Goal: Contribute content: Add original content to the website for others to see

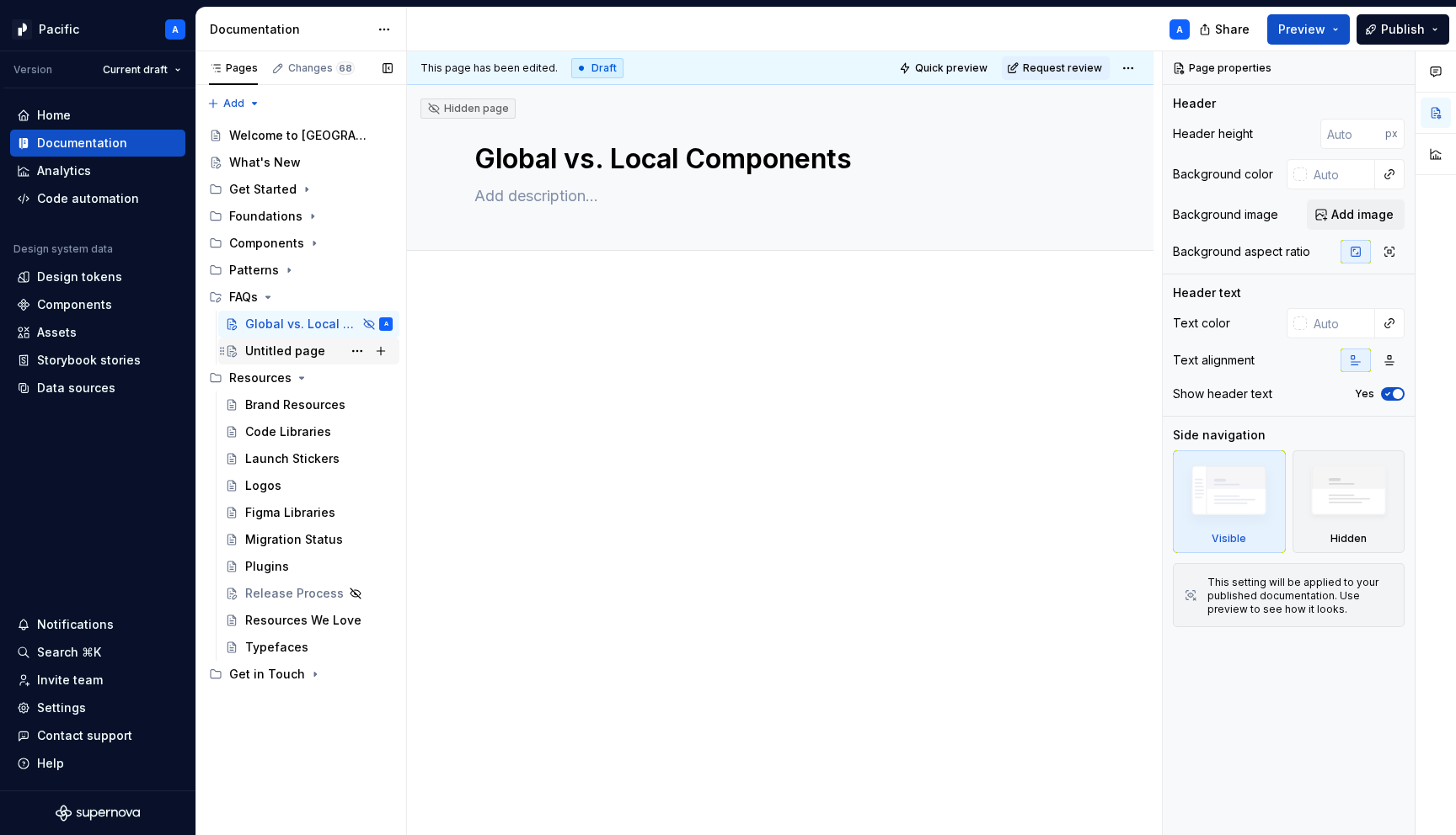
click at [296, 352] on div "Untitled page" at bounding box center [285, 351] width 80 height 17
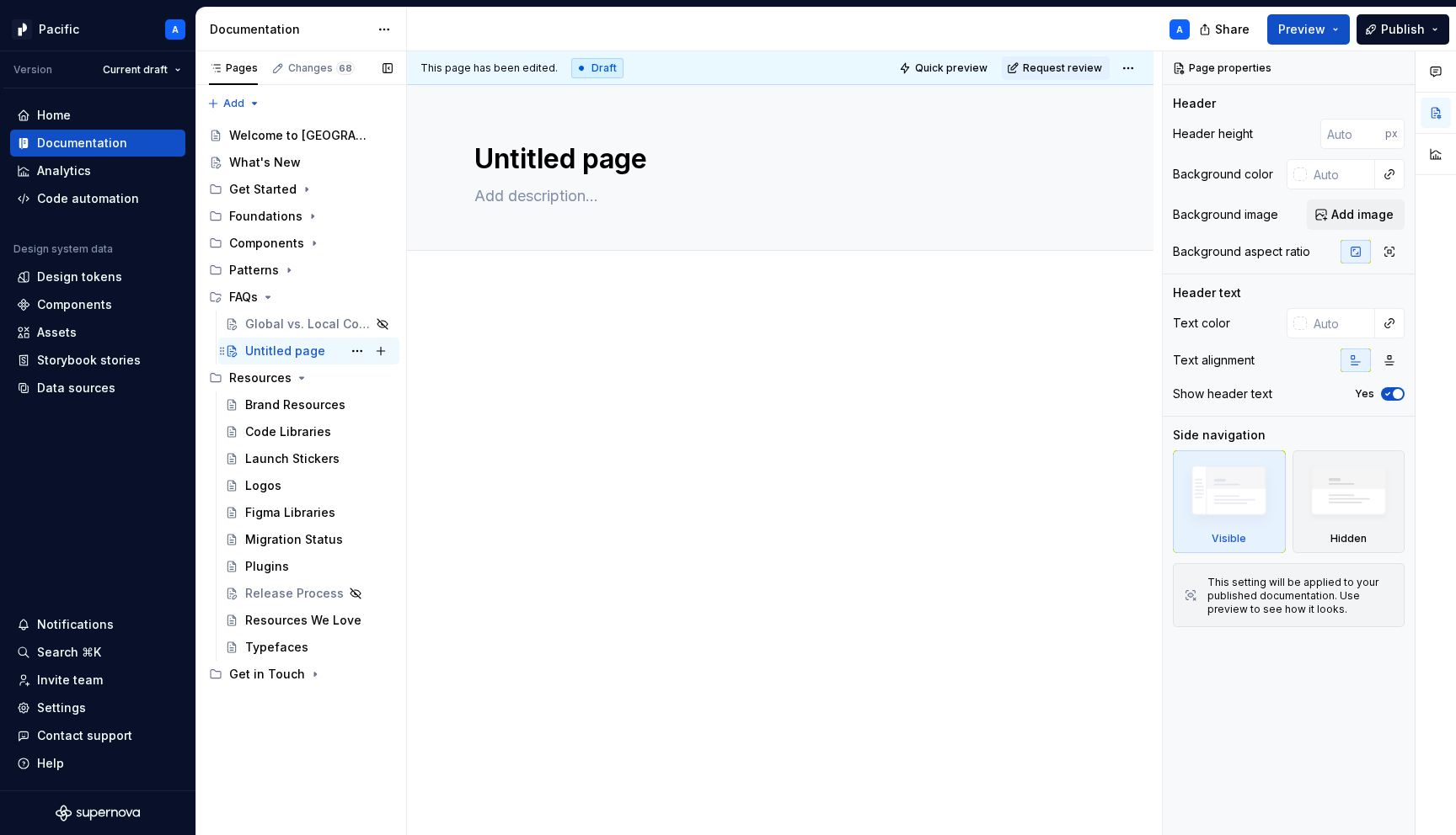
click at [286, 351] on div "Untitled page" at bounding box center [285, 351] width 80 height 17
click at [558, 152] on textarea "Untitled page" at bounding box center [776, 158] width 611 height 40
type textarea "*"
type textarea "G"
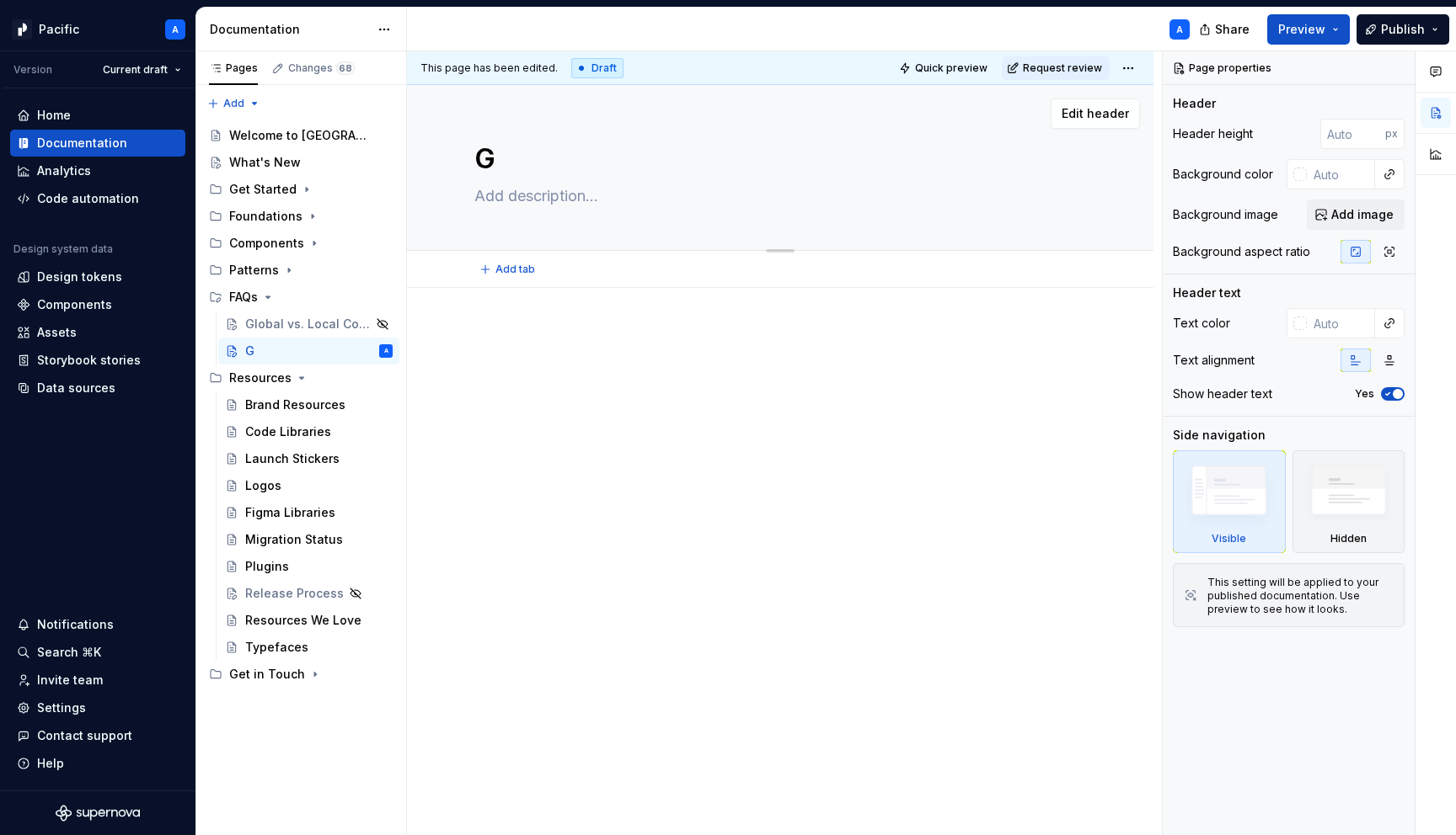
type textarea "*"
type textarea "Gen"
type textarea "*"
type textarea "Gene"
type textarea "*"
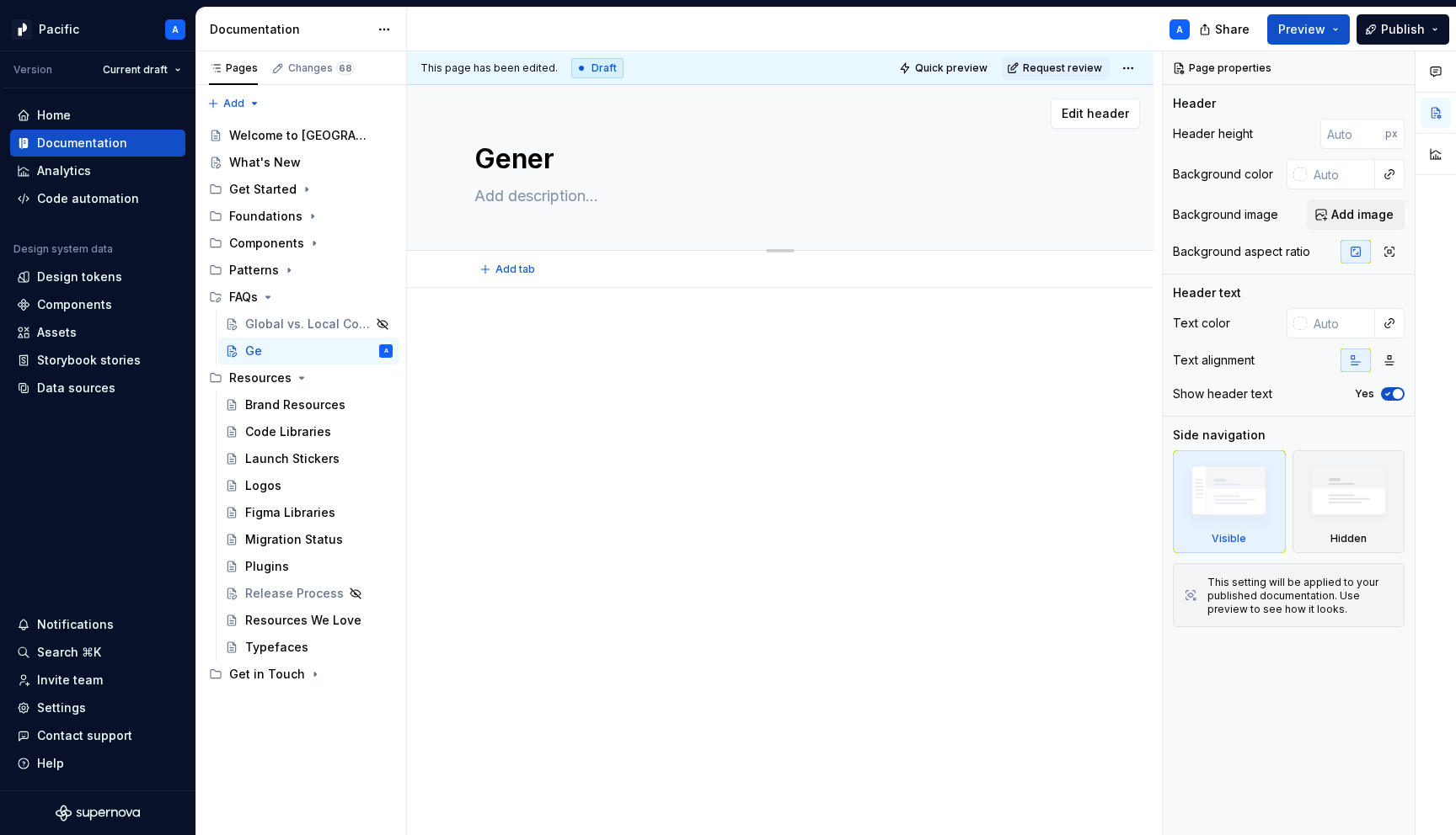
type textarea "Genera"
type textarea "*"
type textarea "General"
type textarea "*"
type textarea "General"
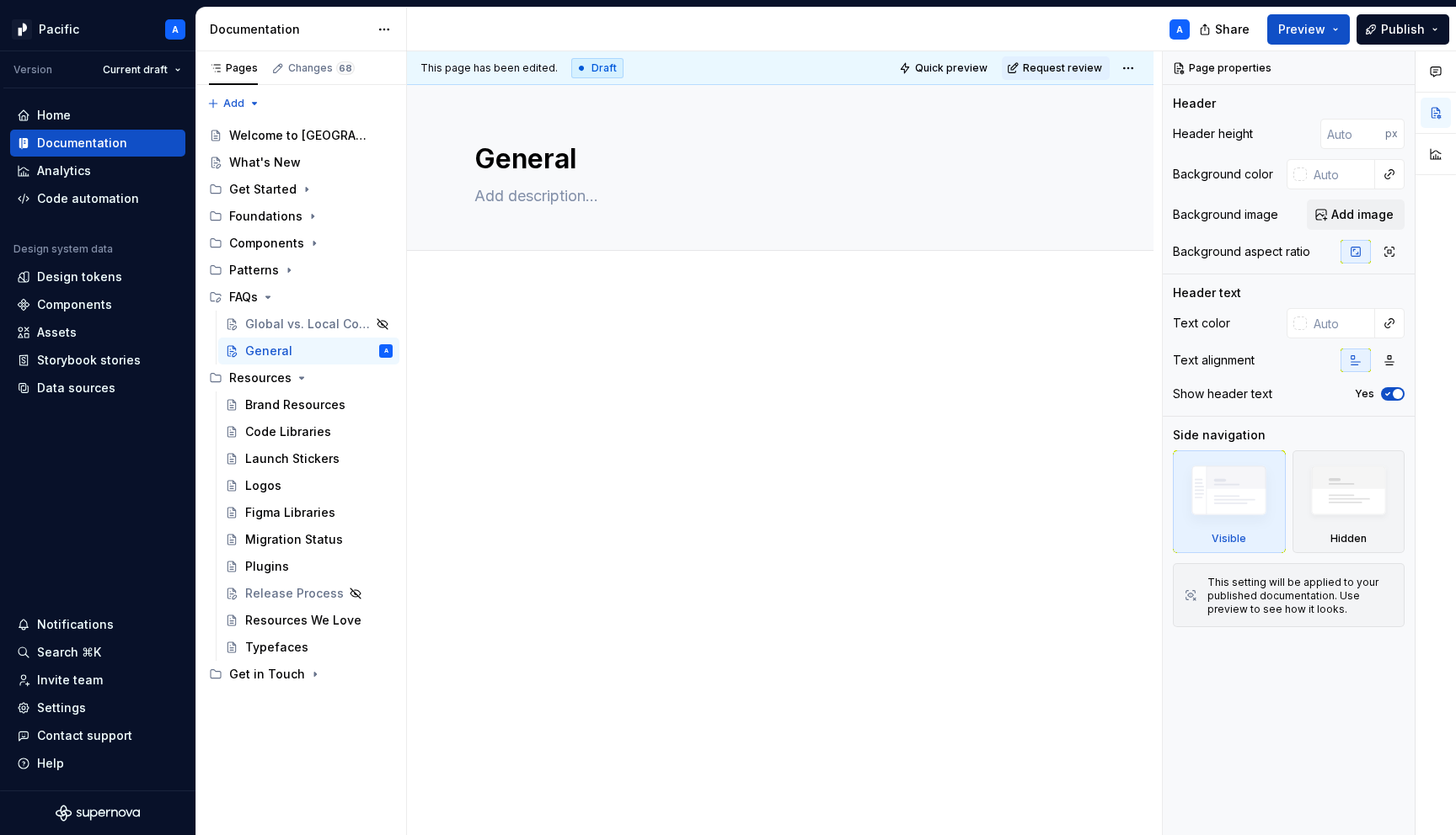
click at [738, 418] on div at bounding box center [780, 476] width 746 height 376
click at [307, 245] on icon "Page tree" at bounding box center [314, 243] width 13 height 13
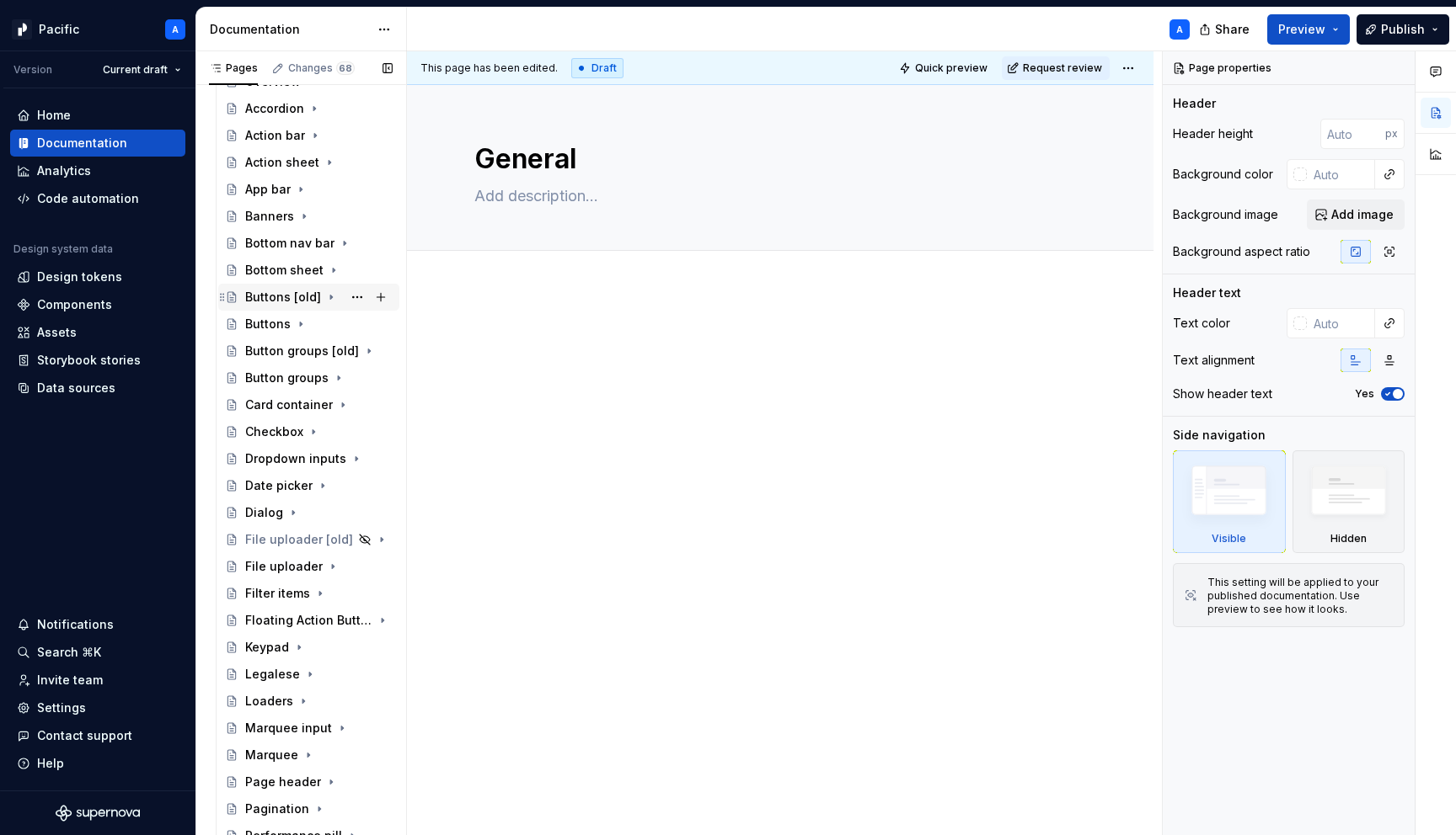
scroll to position [225, 0]
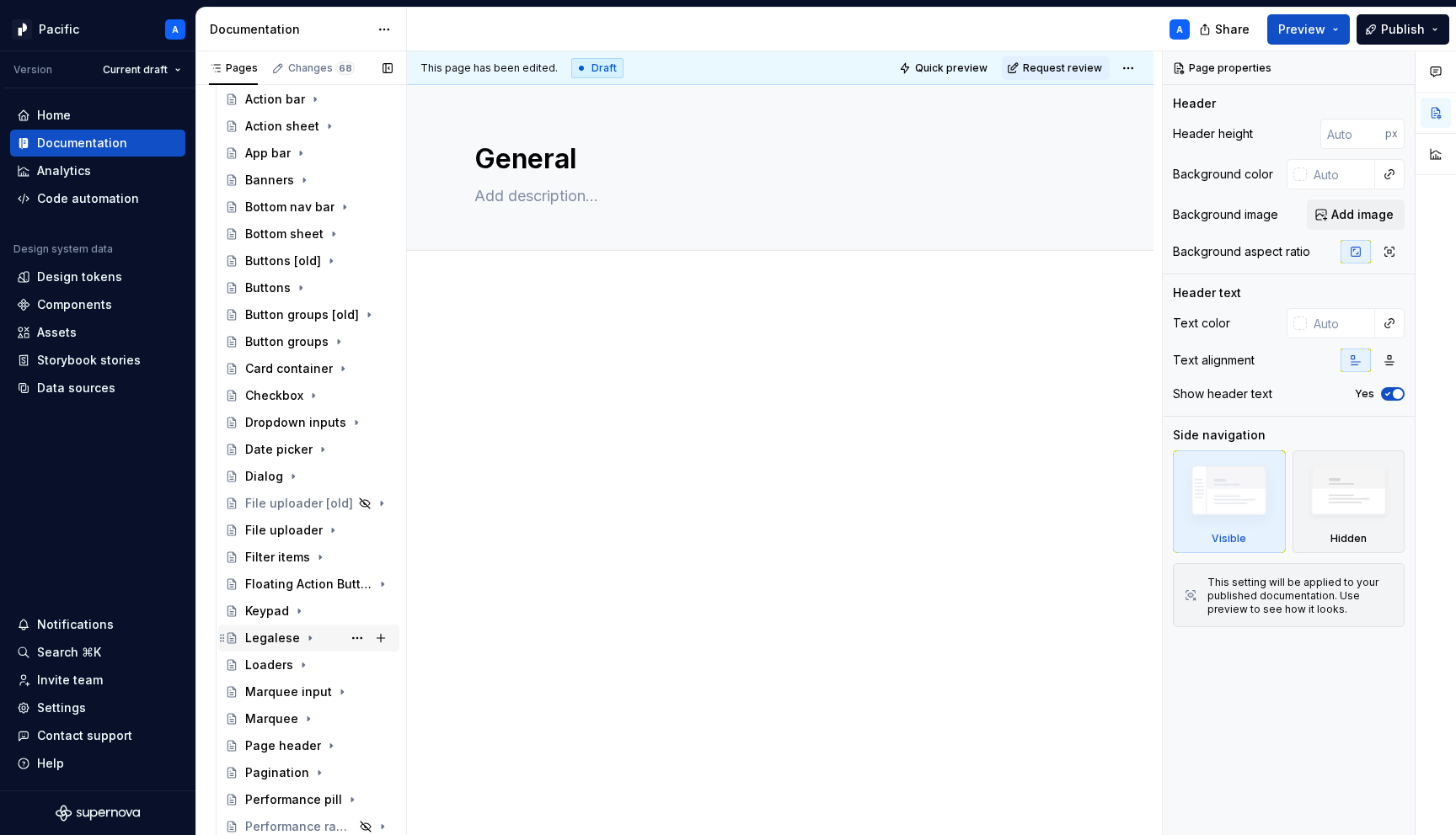
click at [311, 644] on icon "Page tree" at bounding box center [310, 638] width 13 height 13
click at [298, 662] on div "Overview" at bounding box center [289, 665] width 56 height 17
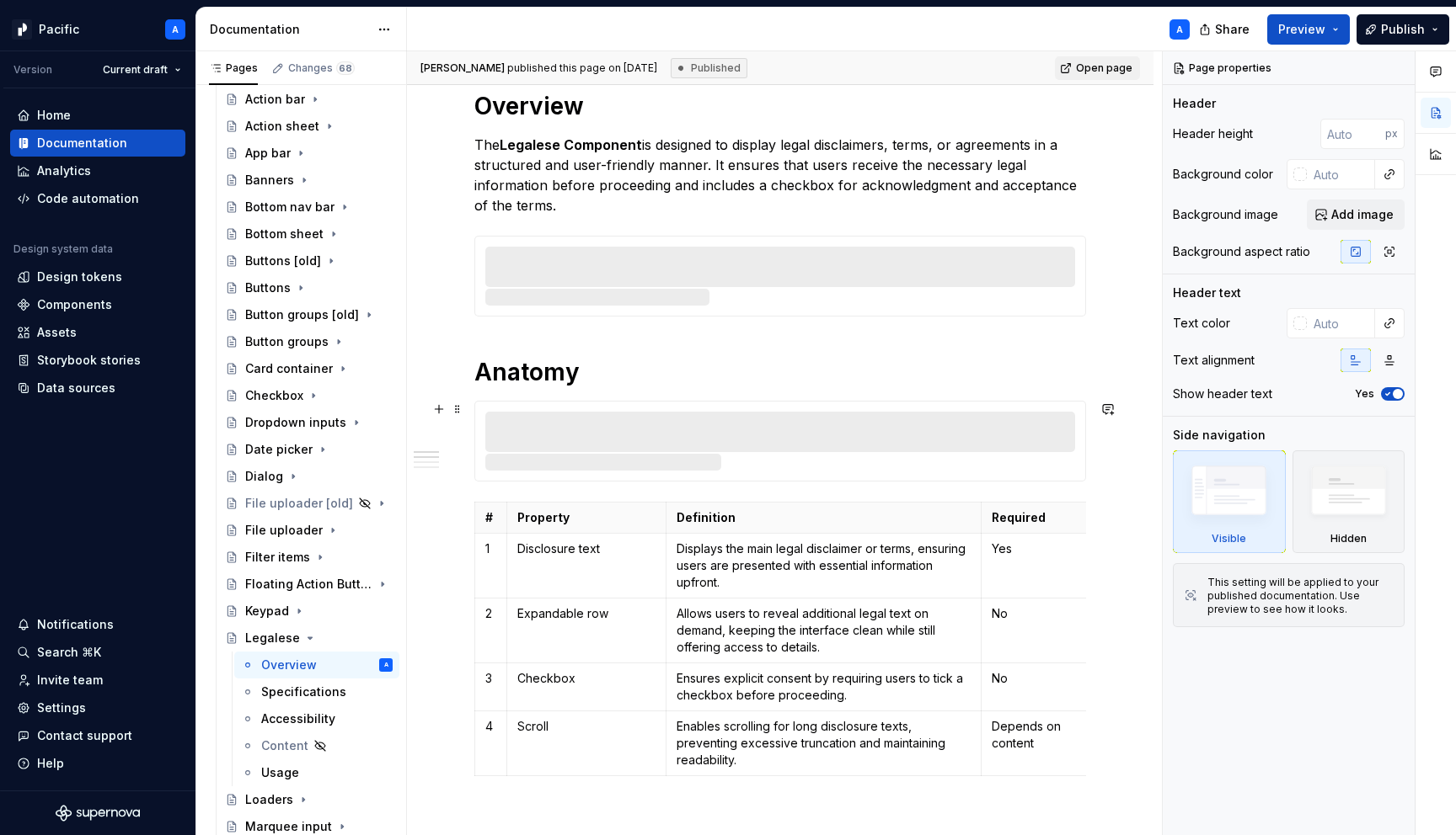
scroll to position [538, 0]
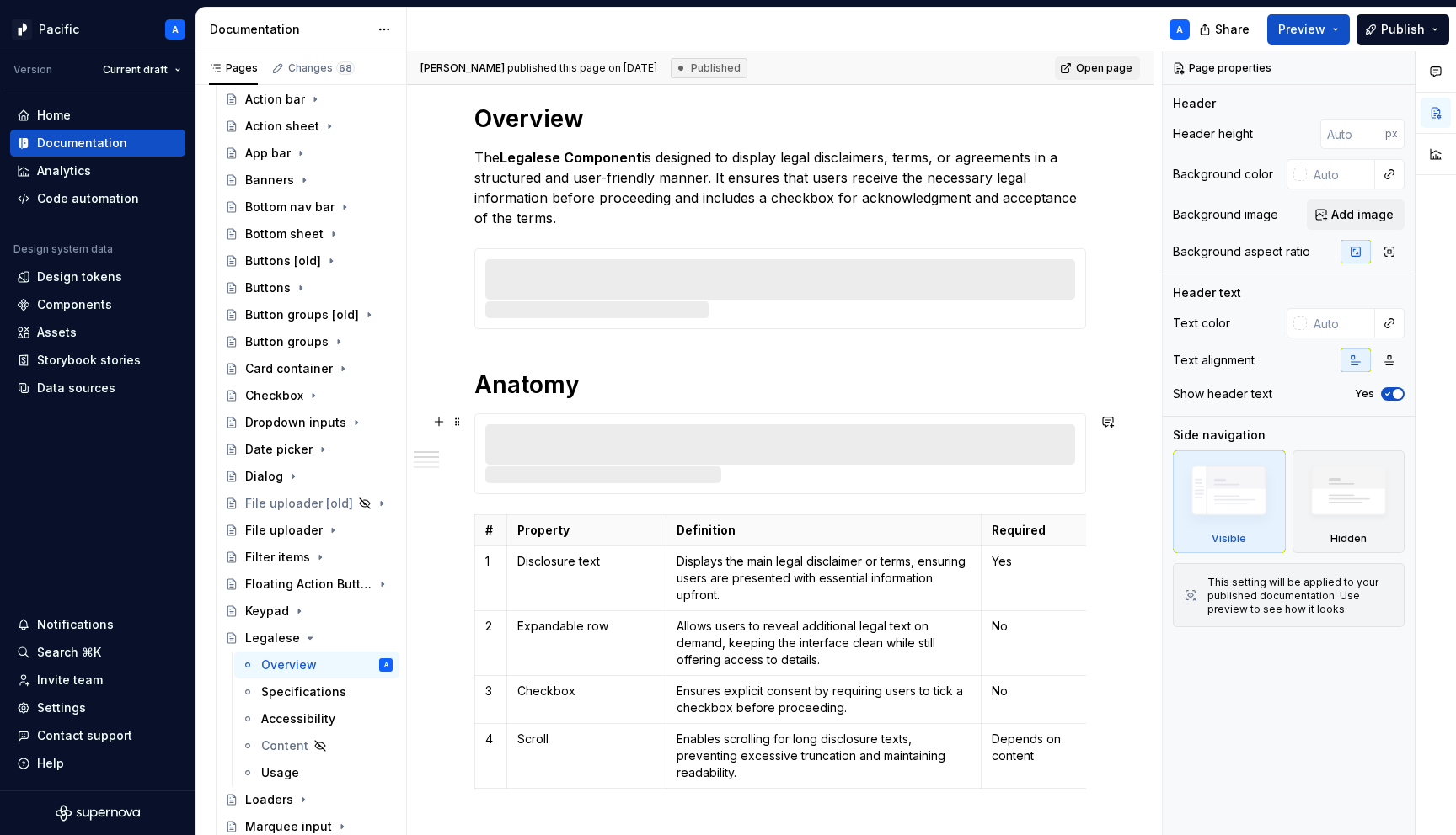
click at [717, 494] on div at bounding box center [780, 454] width 611 height 81
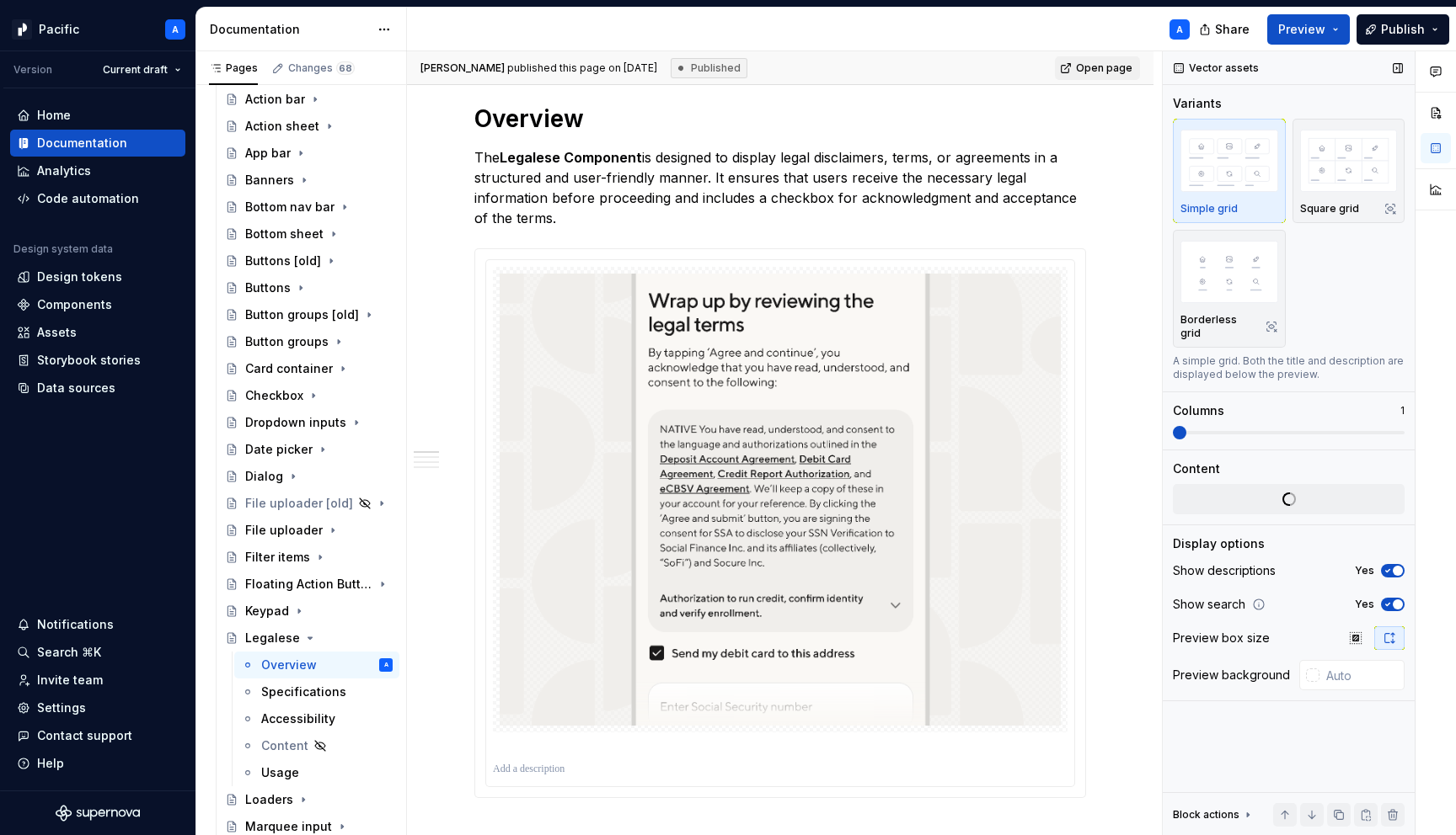
click at [1388, 600] on icon "button" at bounding box center [1387, 604] width 13 height 10
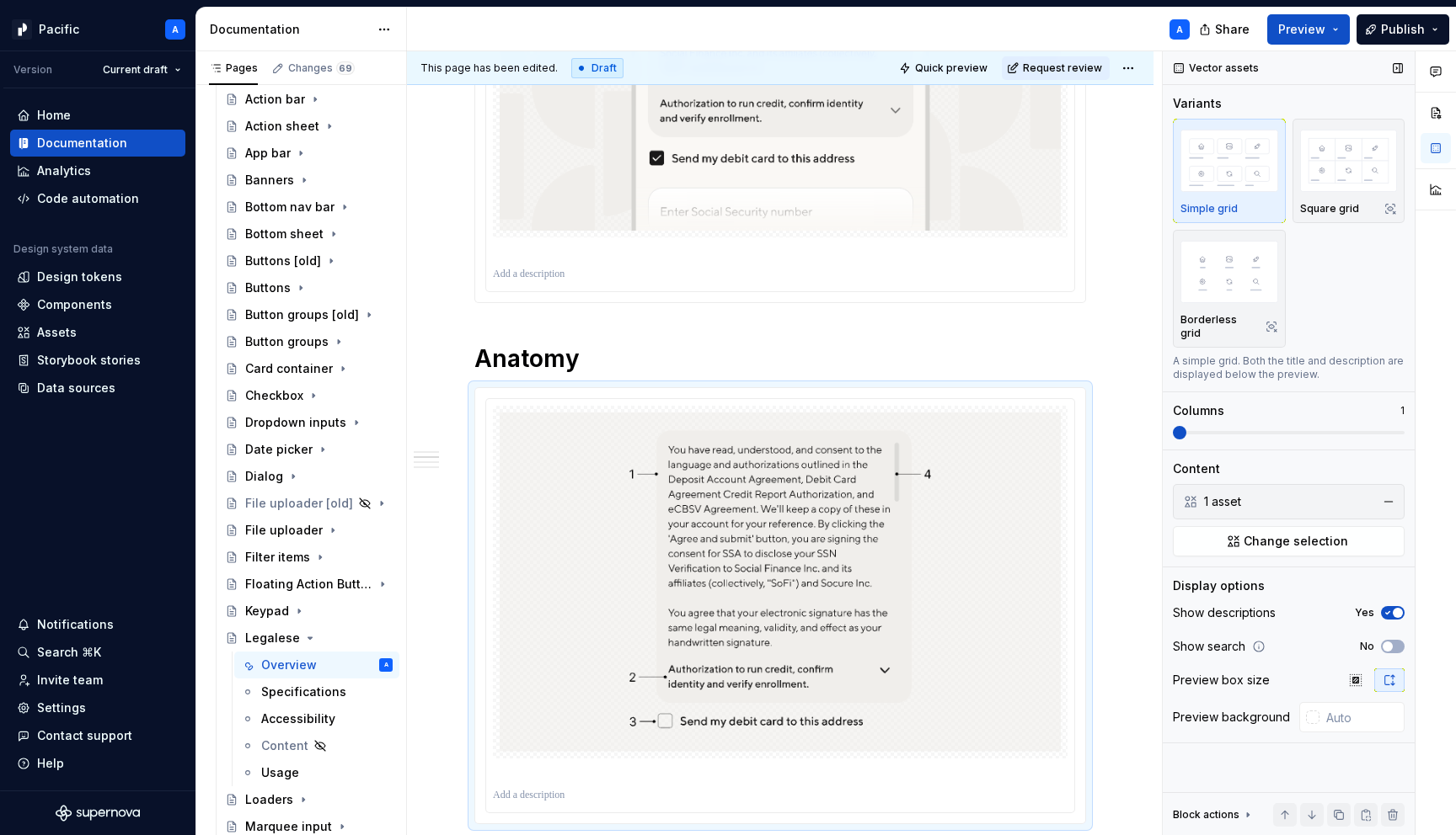
click at [1394, 549] on div "Vector assets Variants Simple grid Square grid Borderless grid A simple grid. B…" at bounding box center [1289, 444] width 252 height 785
click at [1396, 601] on div "Show descriptions Yes" at bounding box center [1288, 612] width 232 height 23
click at [1396, 608] on span "button" at bounding box center [1397, 613] width 10 height 10
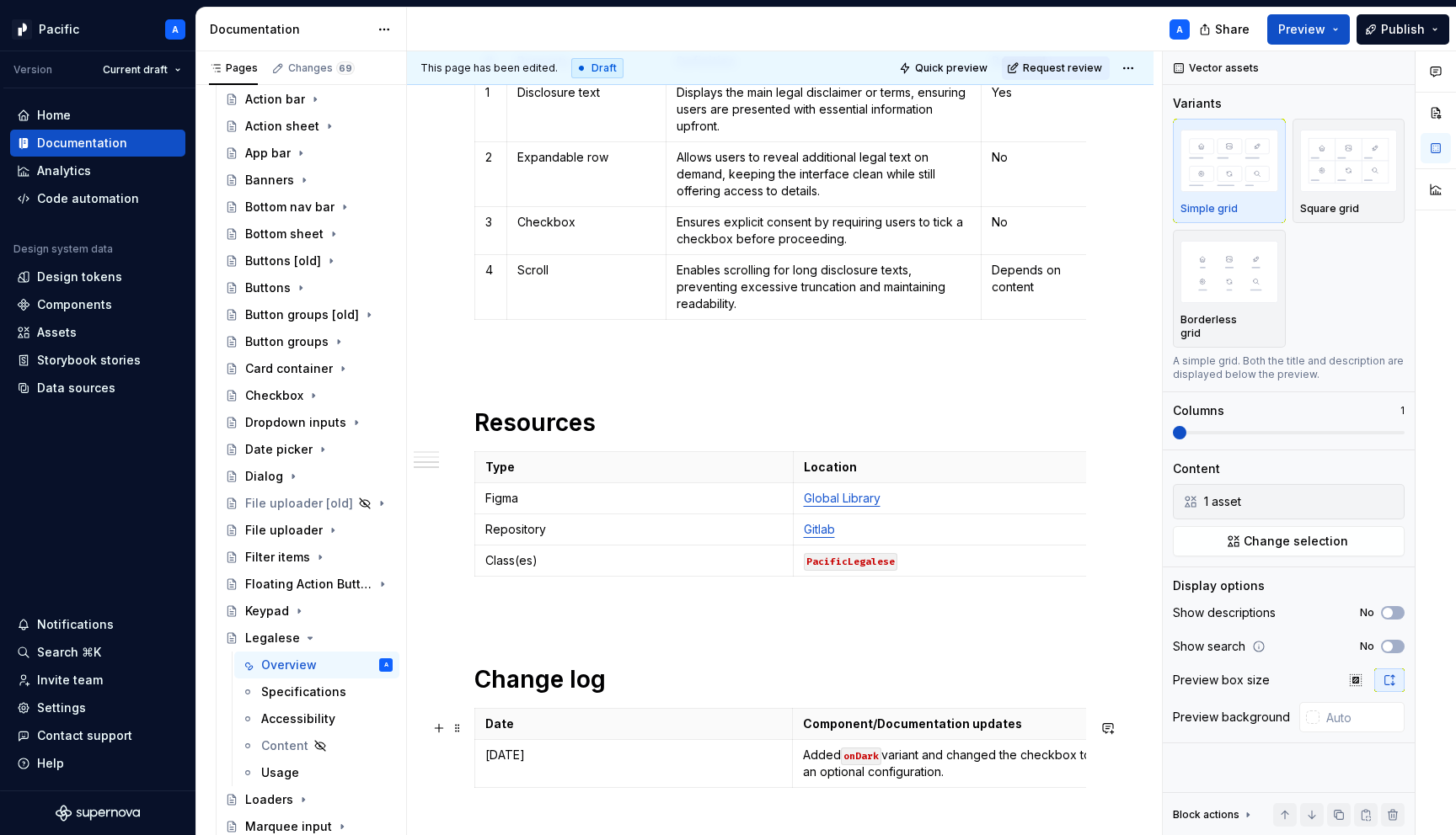
scroll to position [1909, 0]
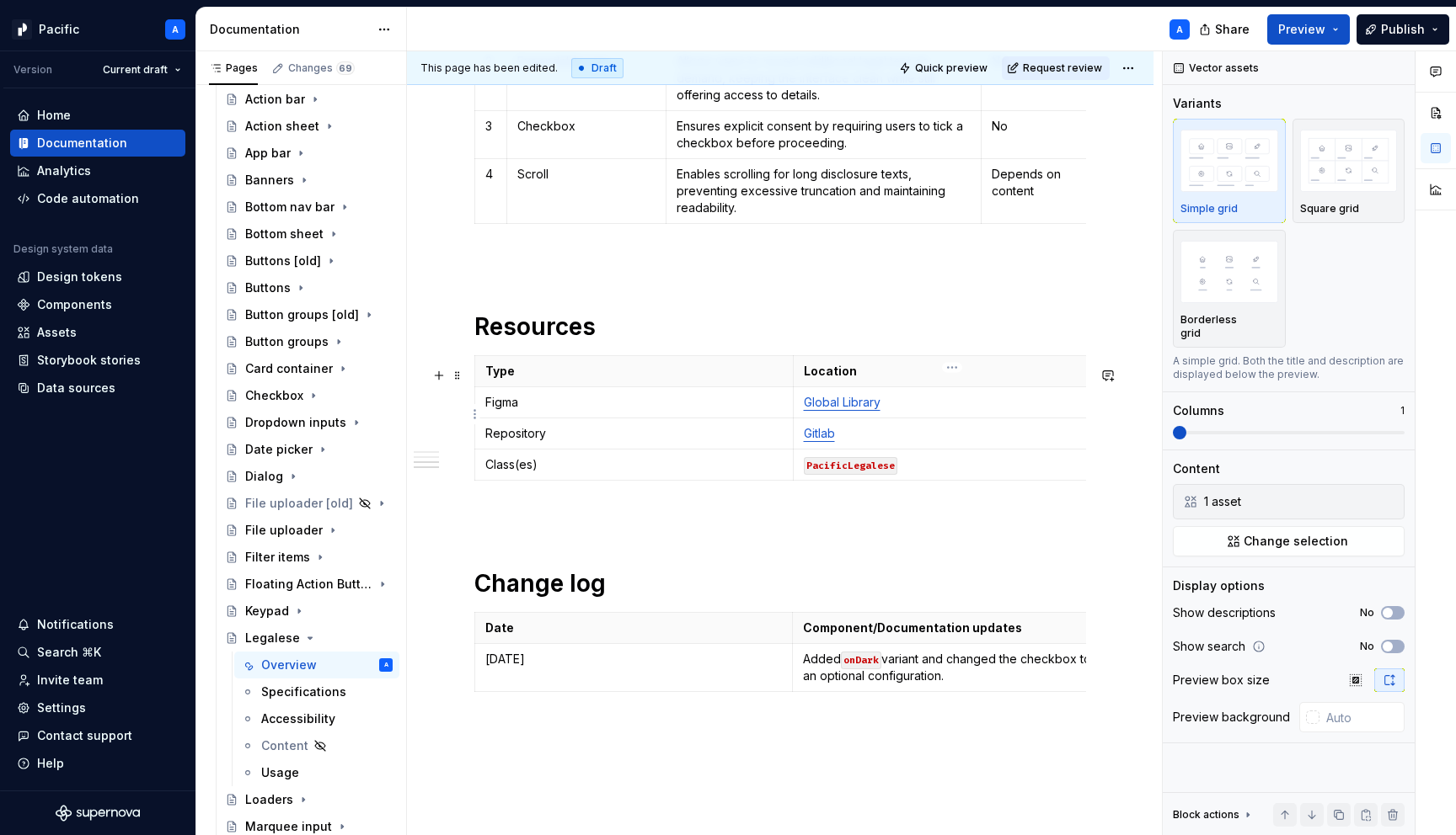
click at [823, 409] on link "Global Library" at bounding box center [842, 402] width 76 height 14
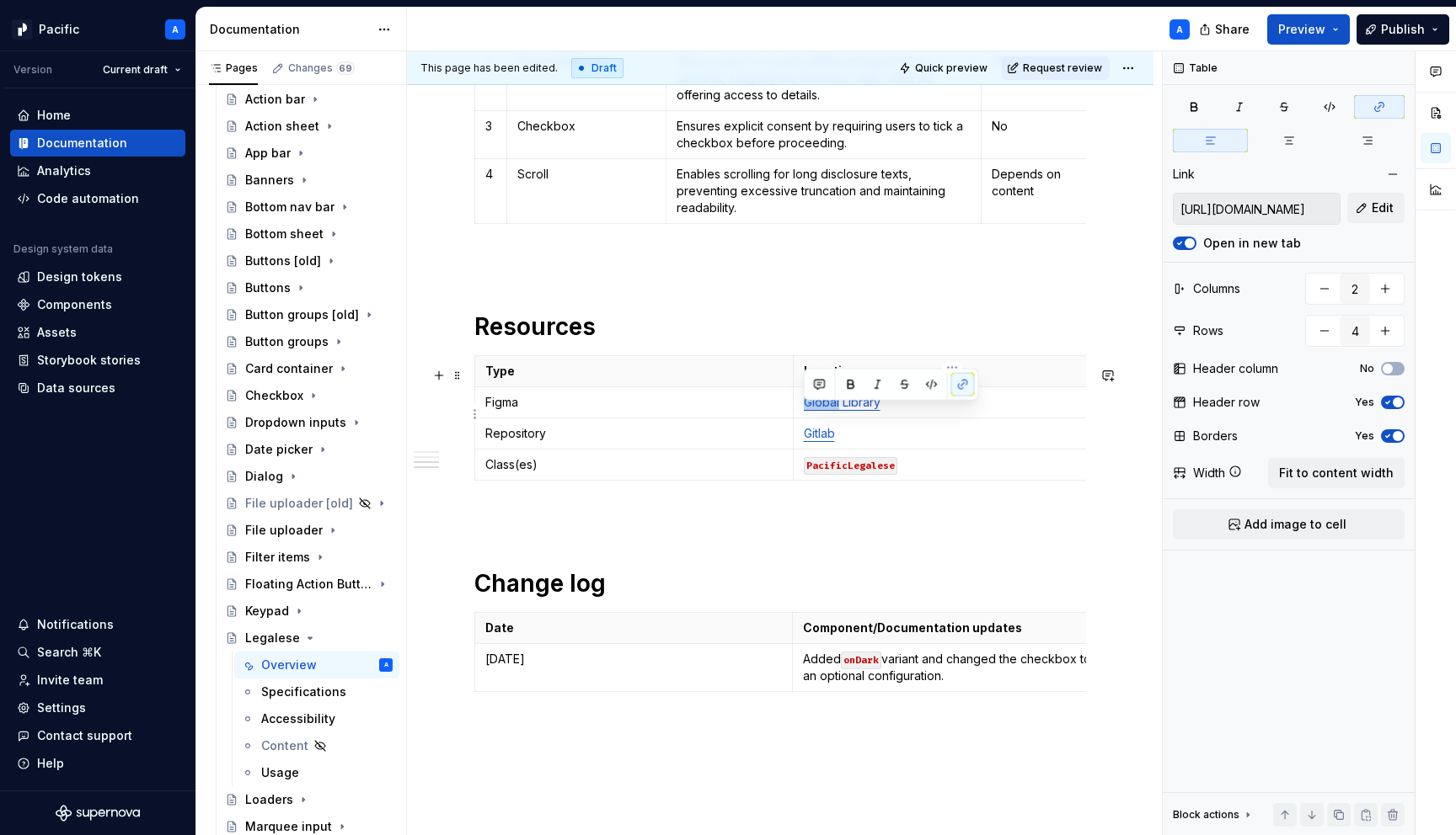
click at [823, 409] on link "Global Library" at bounding box center [842, 402] width 76 height 14
click at [1391, 218] on button "Edit" at bounding box center [1376, 207] width 58 height 31
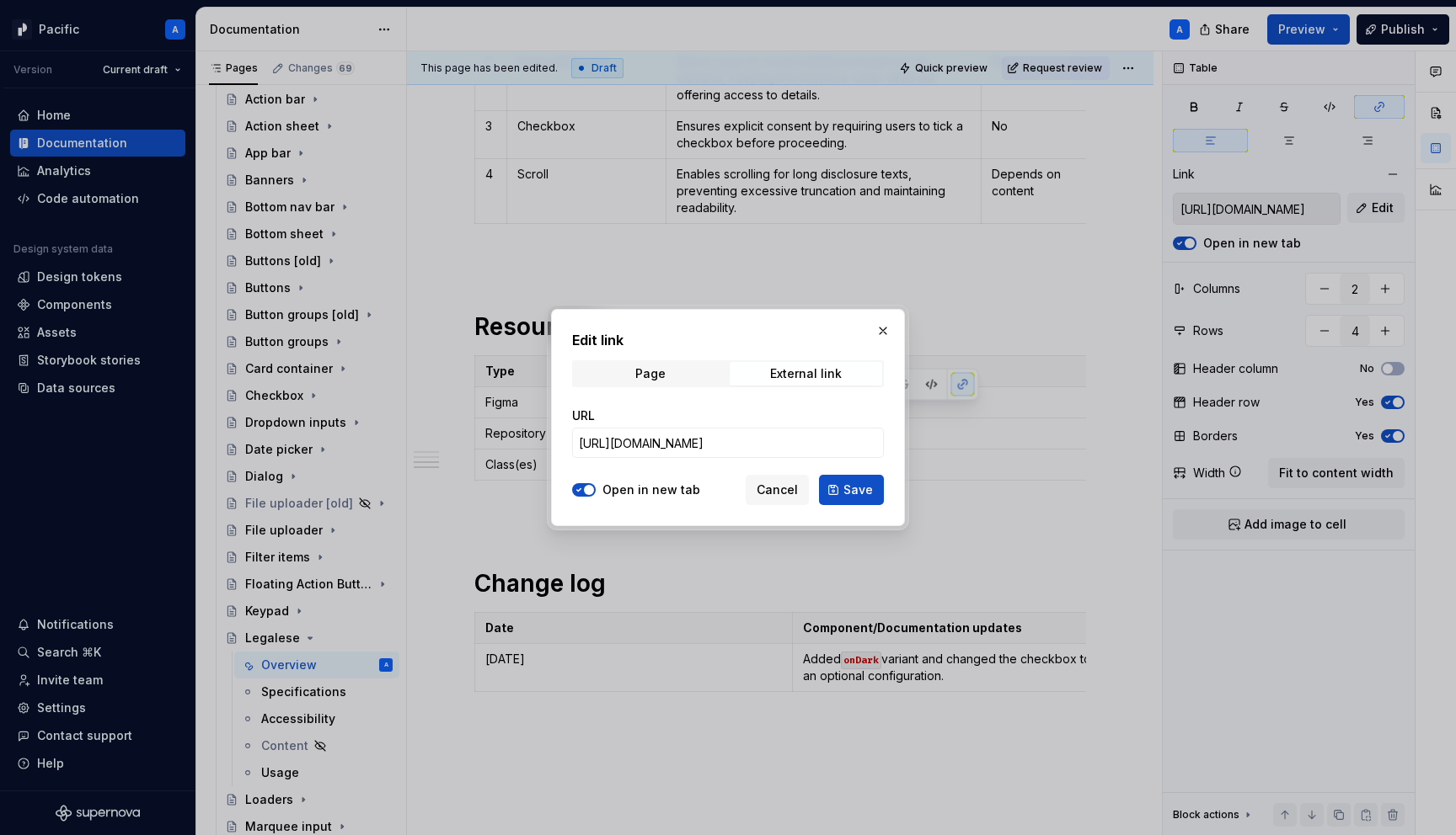
type textarea "*"
click at [887, 332] on button "button" at bounding box center [882, 330] width 23 height 23
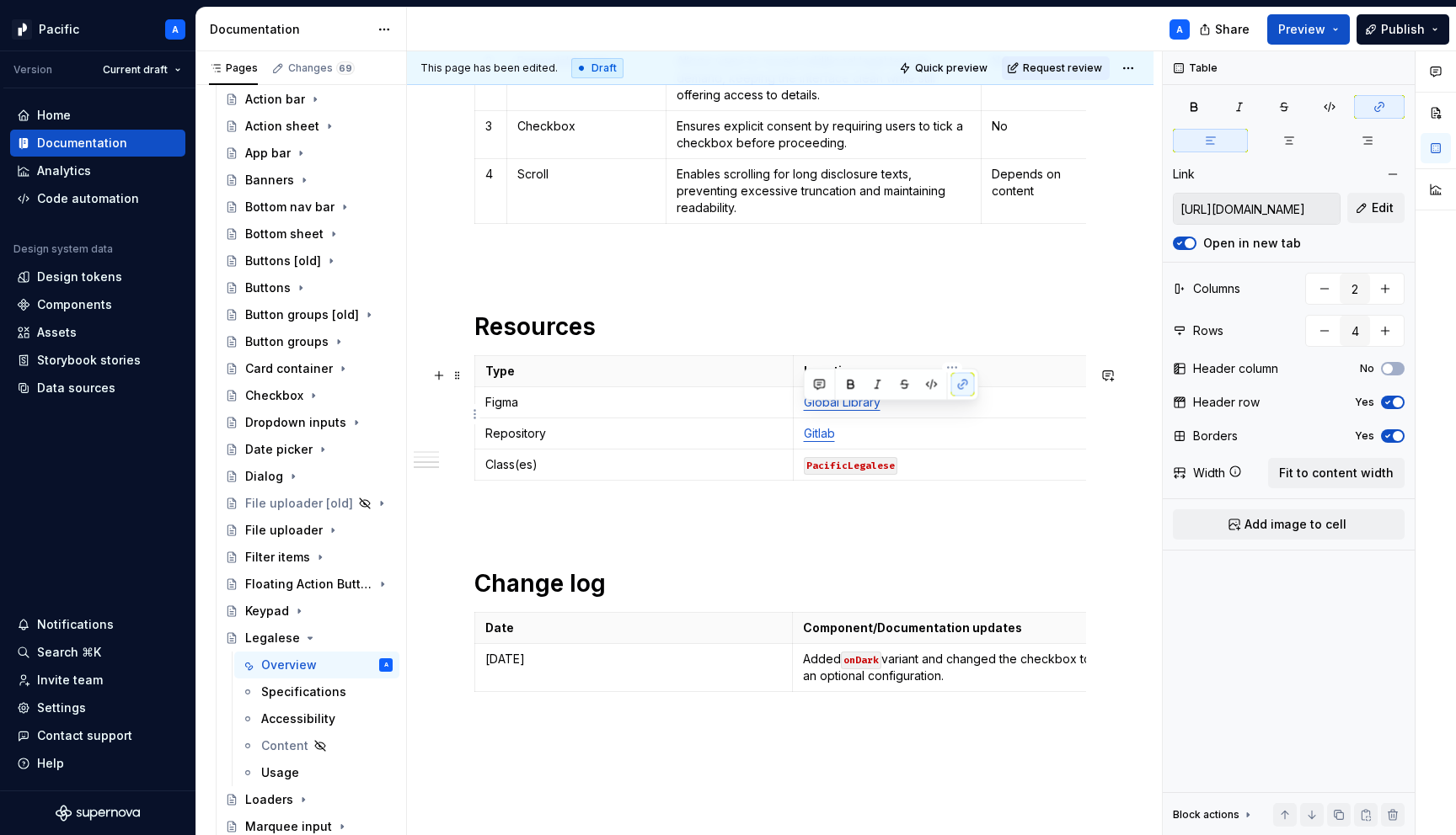
click at [844, 409] on link "Global Library" at bounding box center [842, 402] width 76 height 14
drag, startPoint x: 842, startPoint y: 414, endPoint x: 760, endPoint y: 403, distance: 82.7
click at [760, 403] on tr "Figma Global Native Library" at bounding box center [794, 404] width 636 height 32
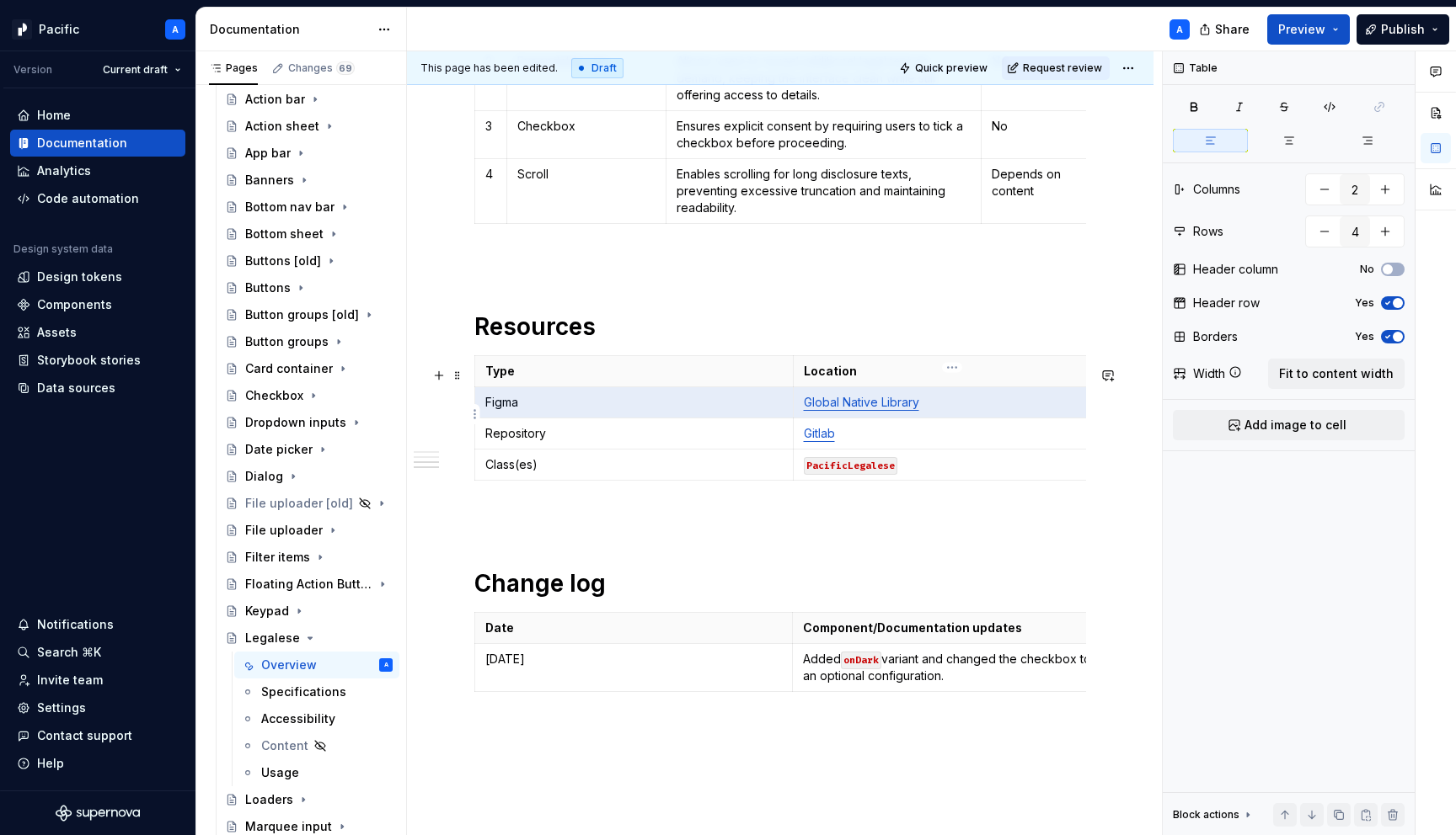
click at [844, 409] on link "Global Native Library" at bounding box center [862, 402] width 115 height 14
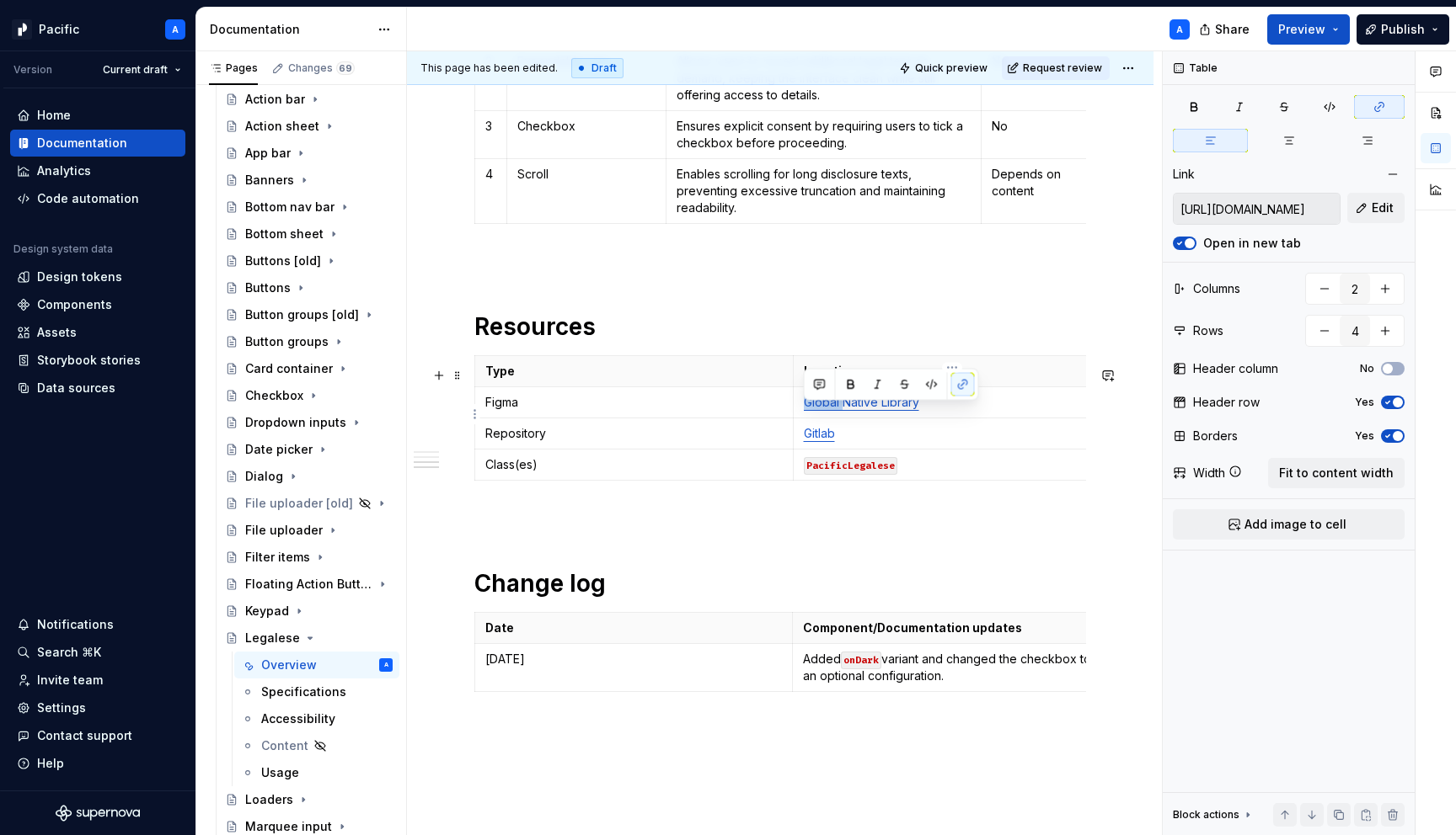
drag, startPoint x: 842, startPoint y: 416, endPoint x: 806, endPoint y: 415, distance: 36.0
click at [806, 409] on link "Global Native Library" at bounding box center [862, 402] width 115 height 14
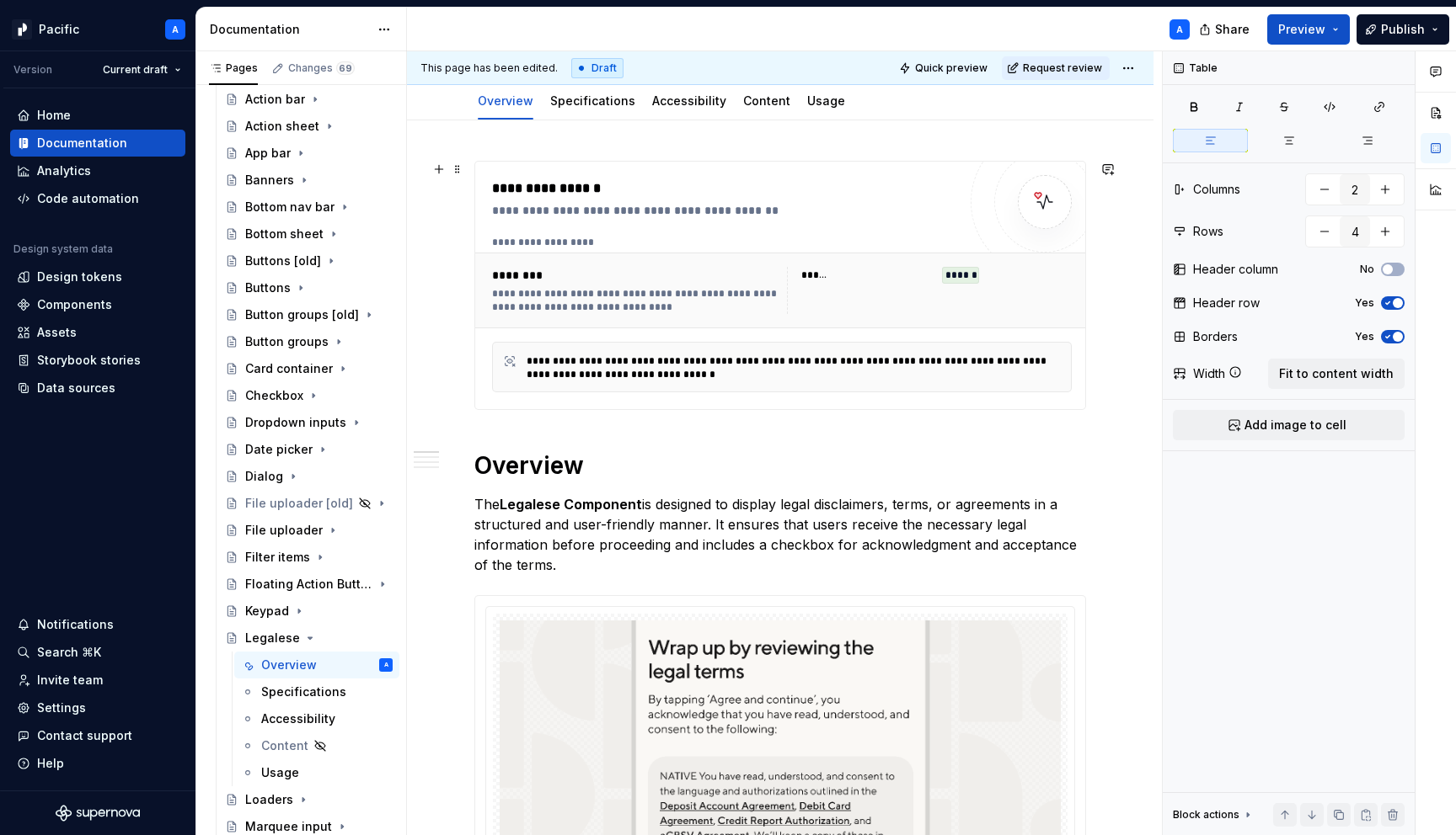
scroll to position [0, 0]
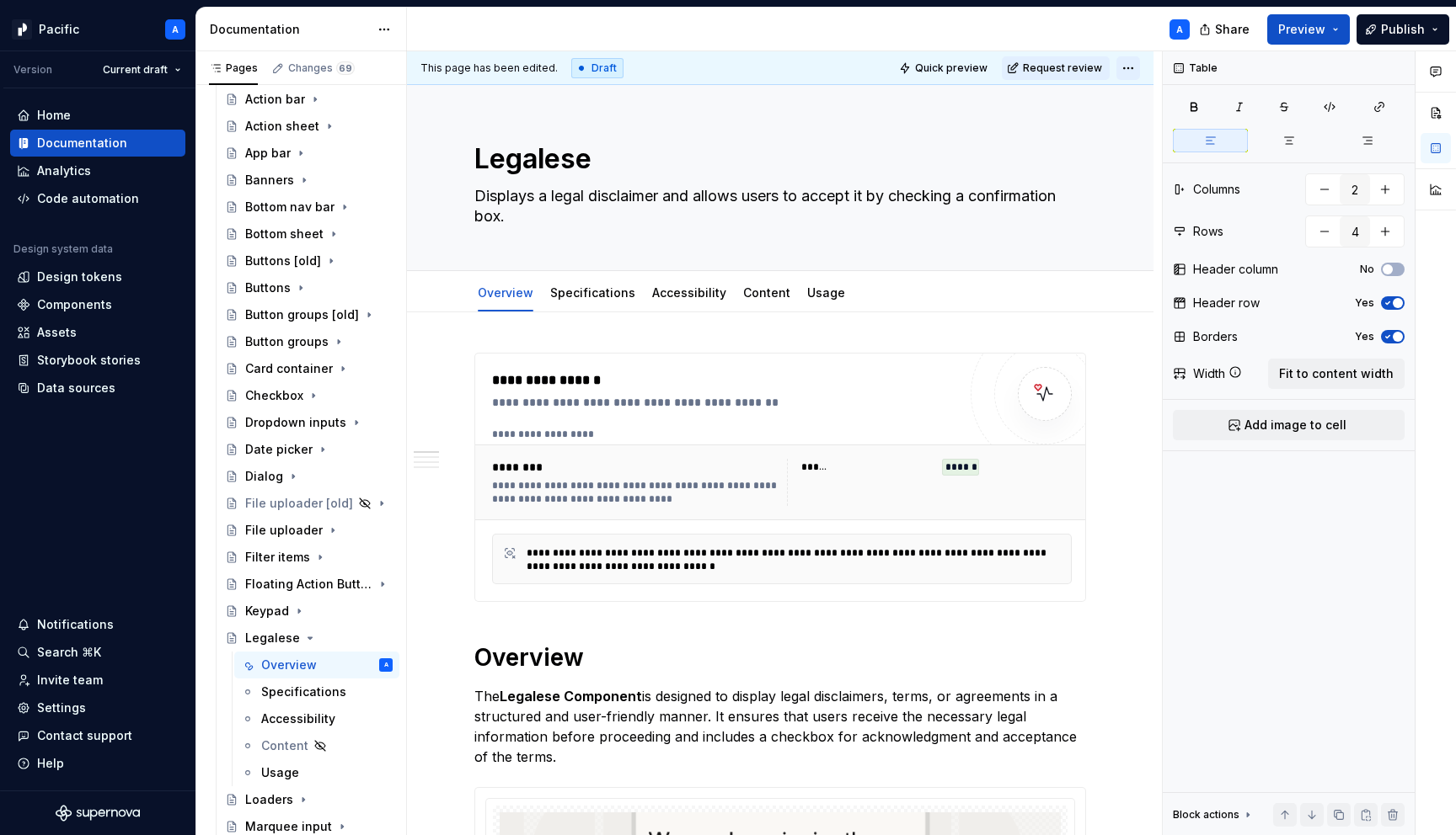
click at [1138, 58] on html "Pacific A Version Current draft Home Documentation Analytics Code automation De…" at bounding box center [728, 418] width 1456 height 835
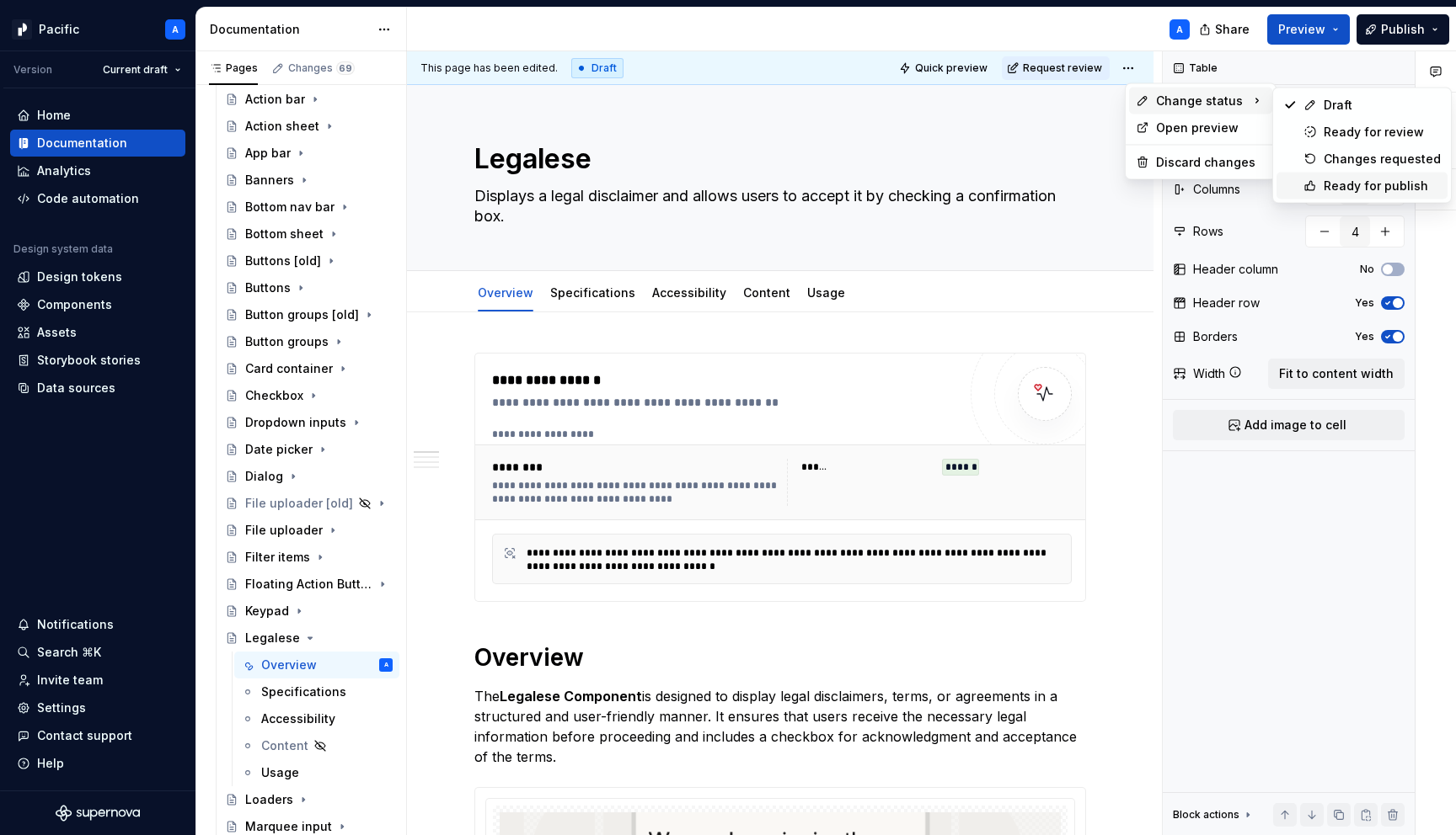
click at [1378, 185] on div "Ready for publish" at bounding box center [1382, 186] width 117 height 17
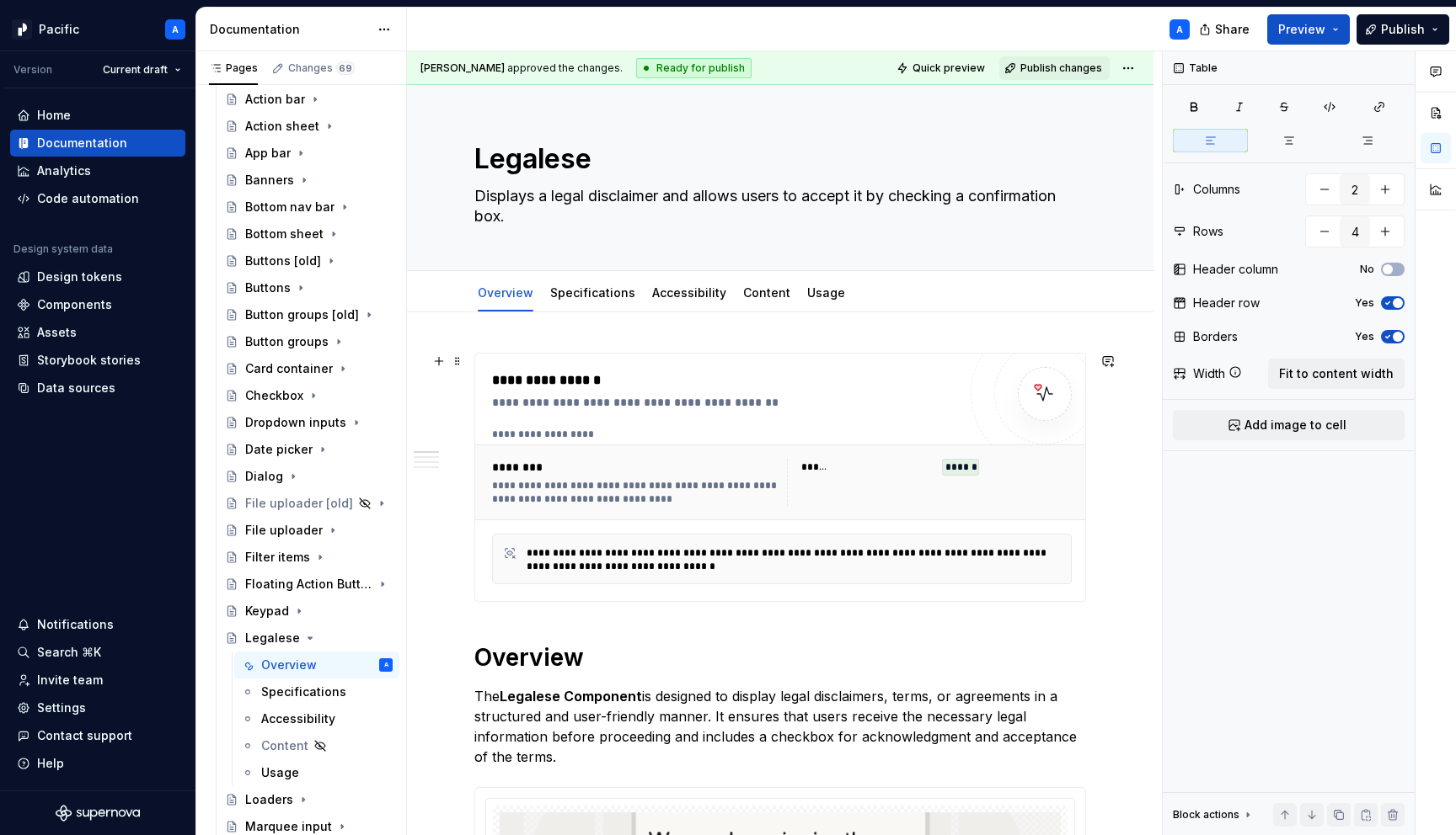
click at [1032, 500] on div "****** ******" at bounding box center [929, 482] width 285 height 47
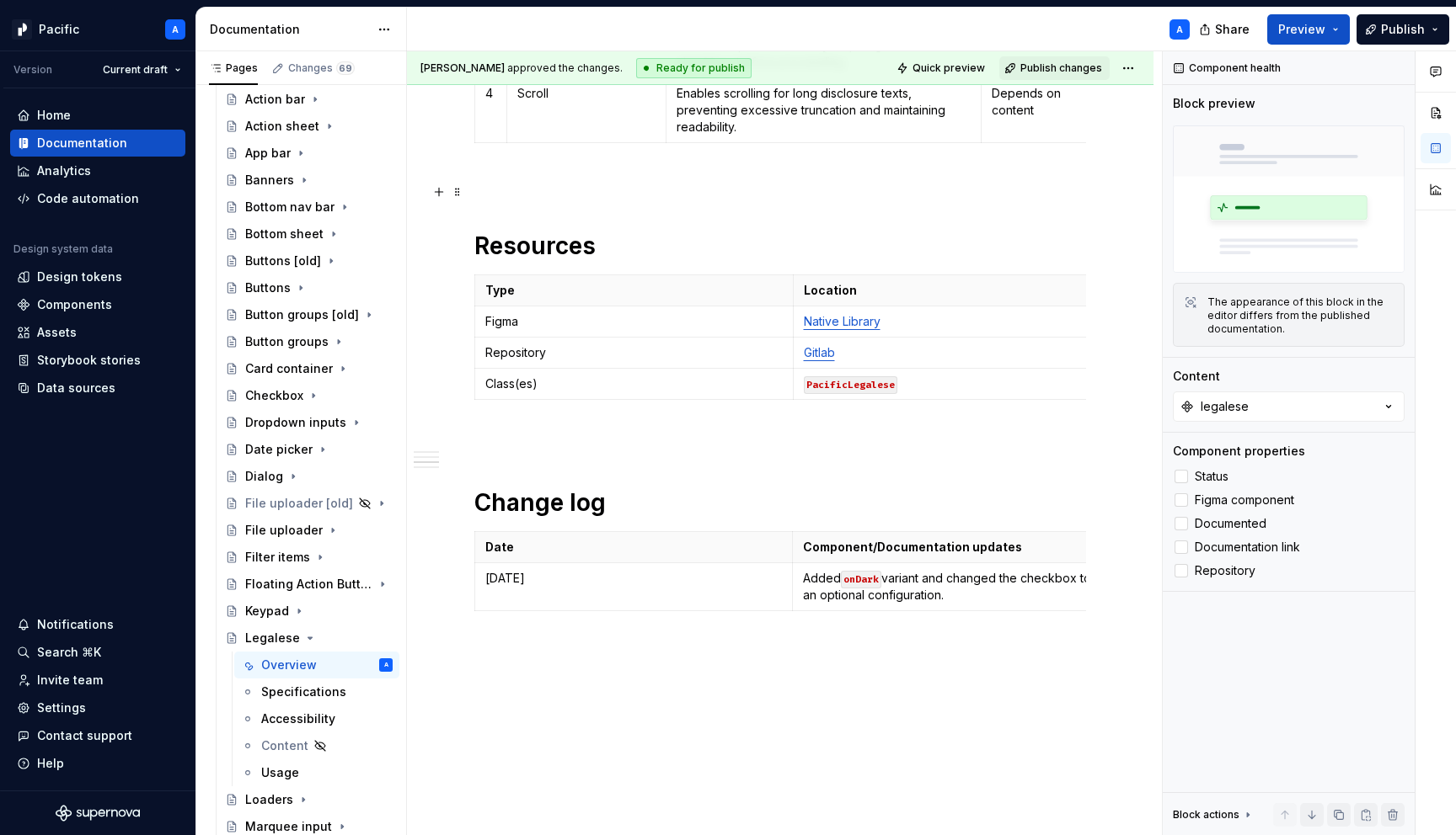
scroll to position [2094, 0]
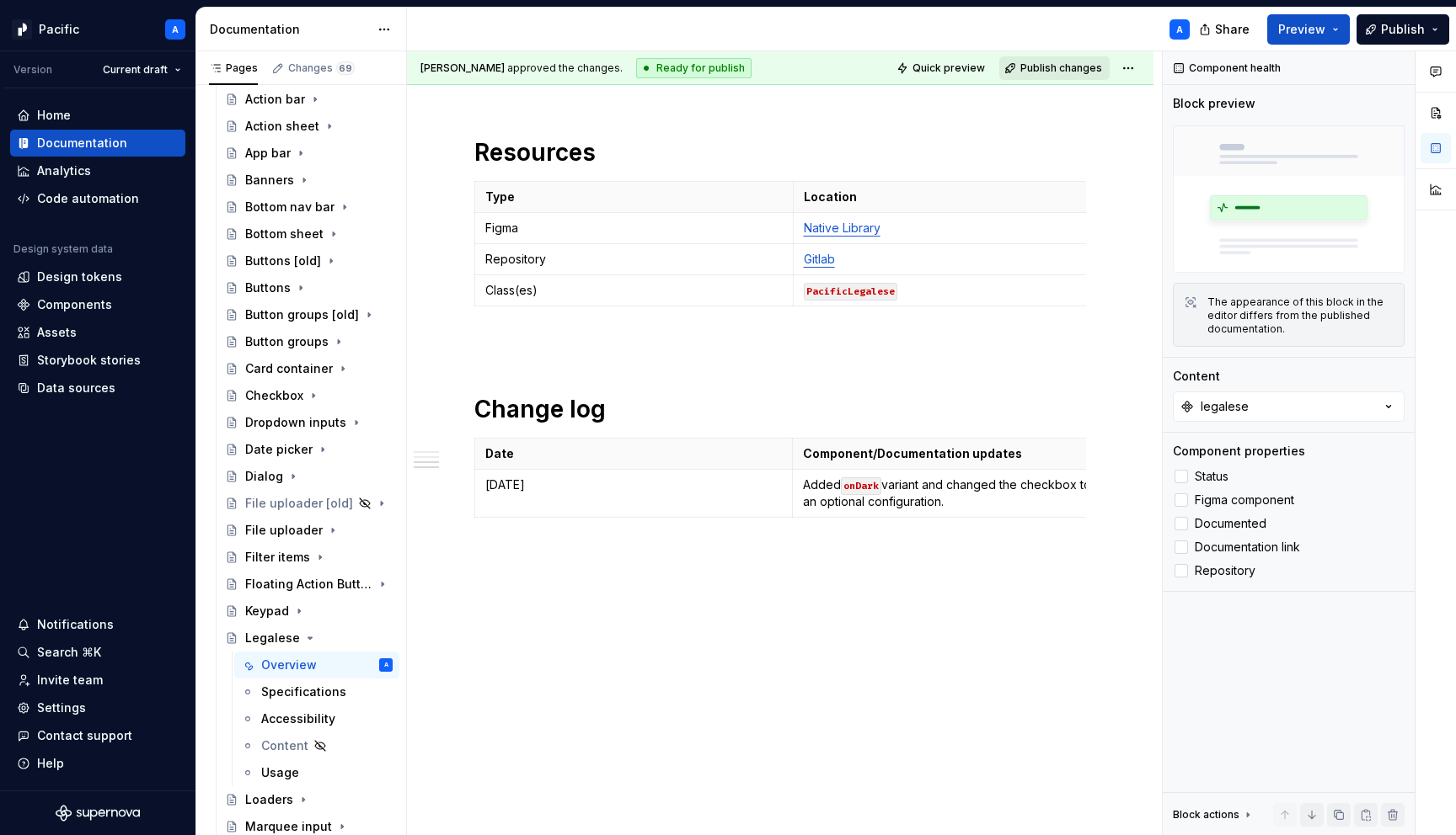
click at [1094, 76] on button "Publish changes" at bounding box center [1054, 68] width 111 height 23
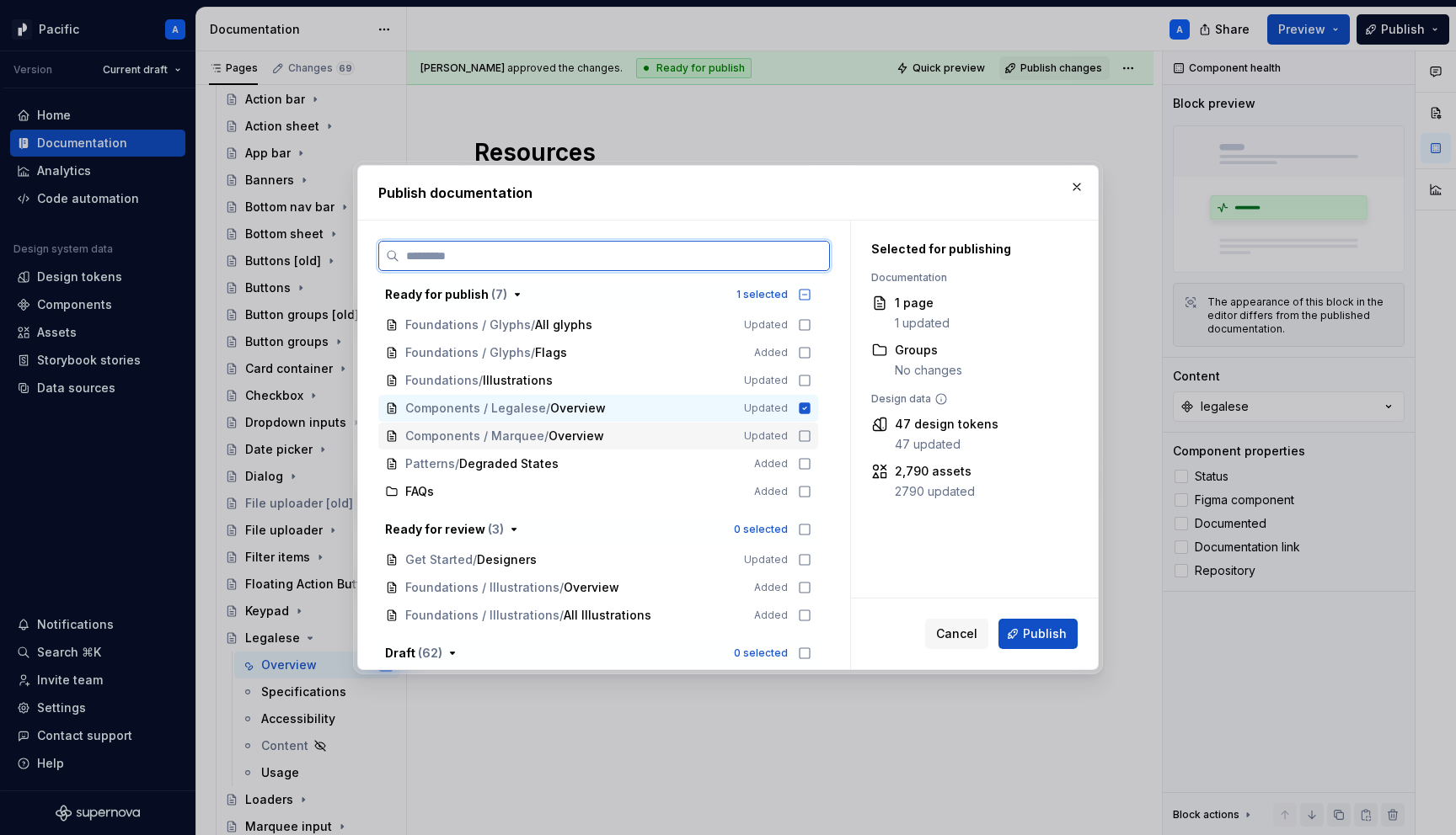
click at [807, 434] on icon at bounding box center [804, 436] width 13 height 13
click at [810, 441] on icon at bounding box center [805, 436] width 11 height 11
click at [811, 437] on icon at bounding box center [804, 436] width 13 height 13
click at [1053, 639] on span "Publish" at bounding box center [1044, 634] width 44 height 17
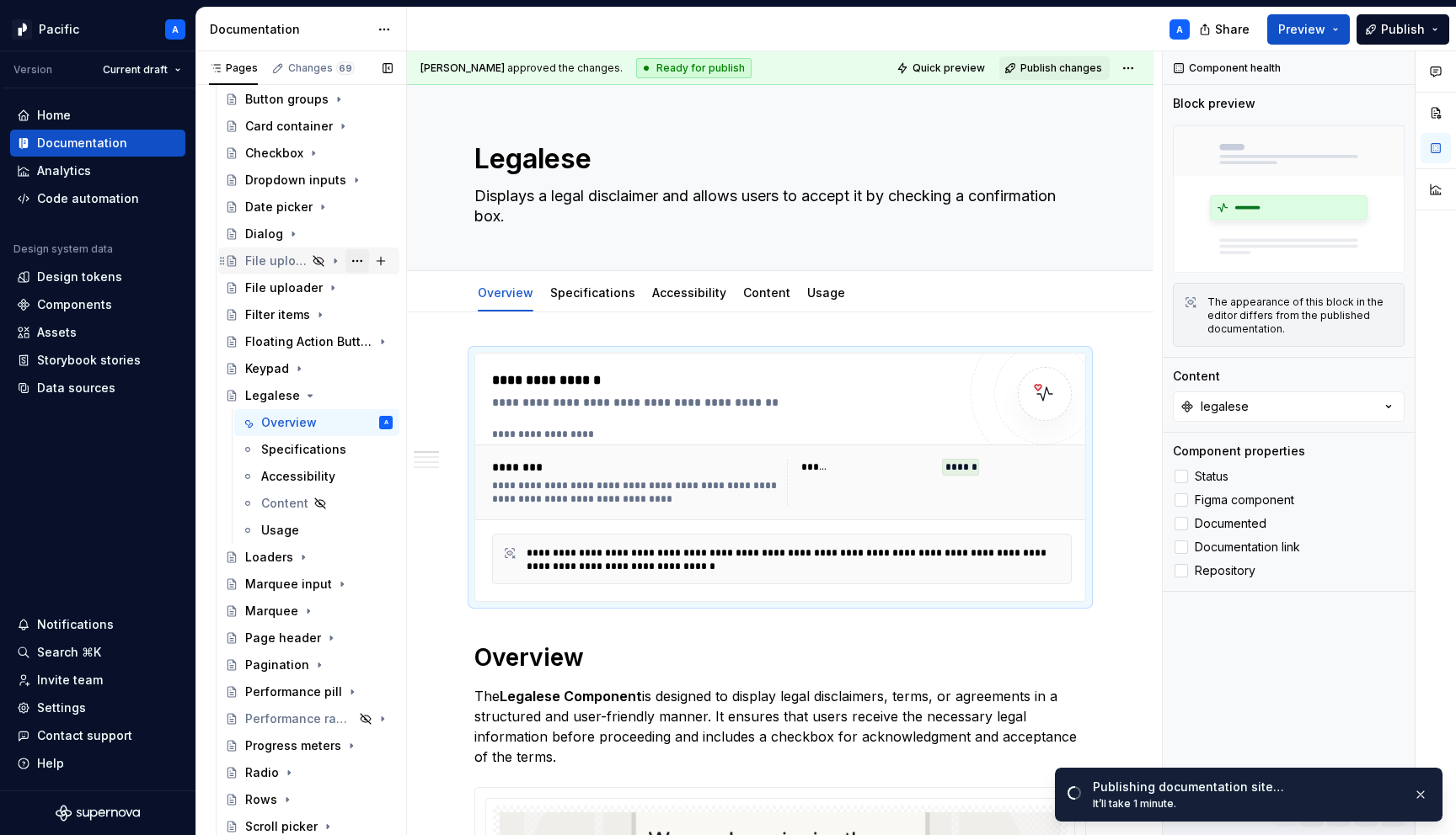
scroll to position [465, 0]
click at [309, 393] on icon "Page tree" at bounding box center [310, 398] width 13 height 13
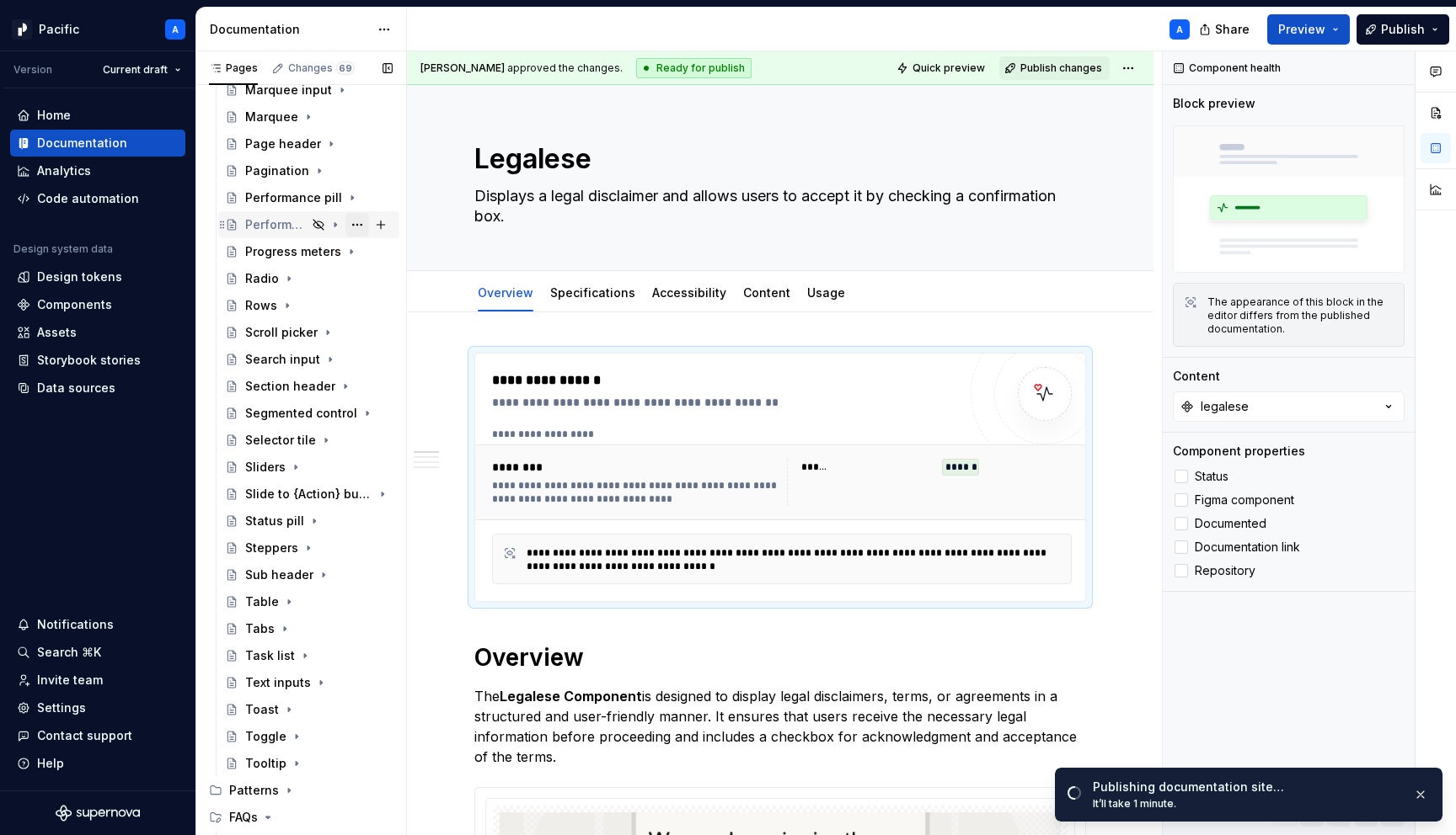
scroll to position [1196, 0]
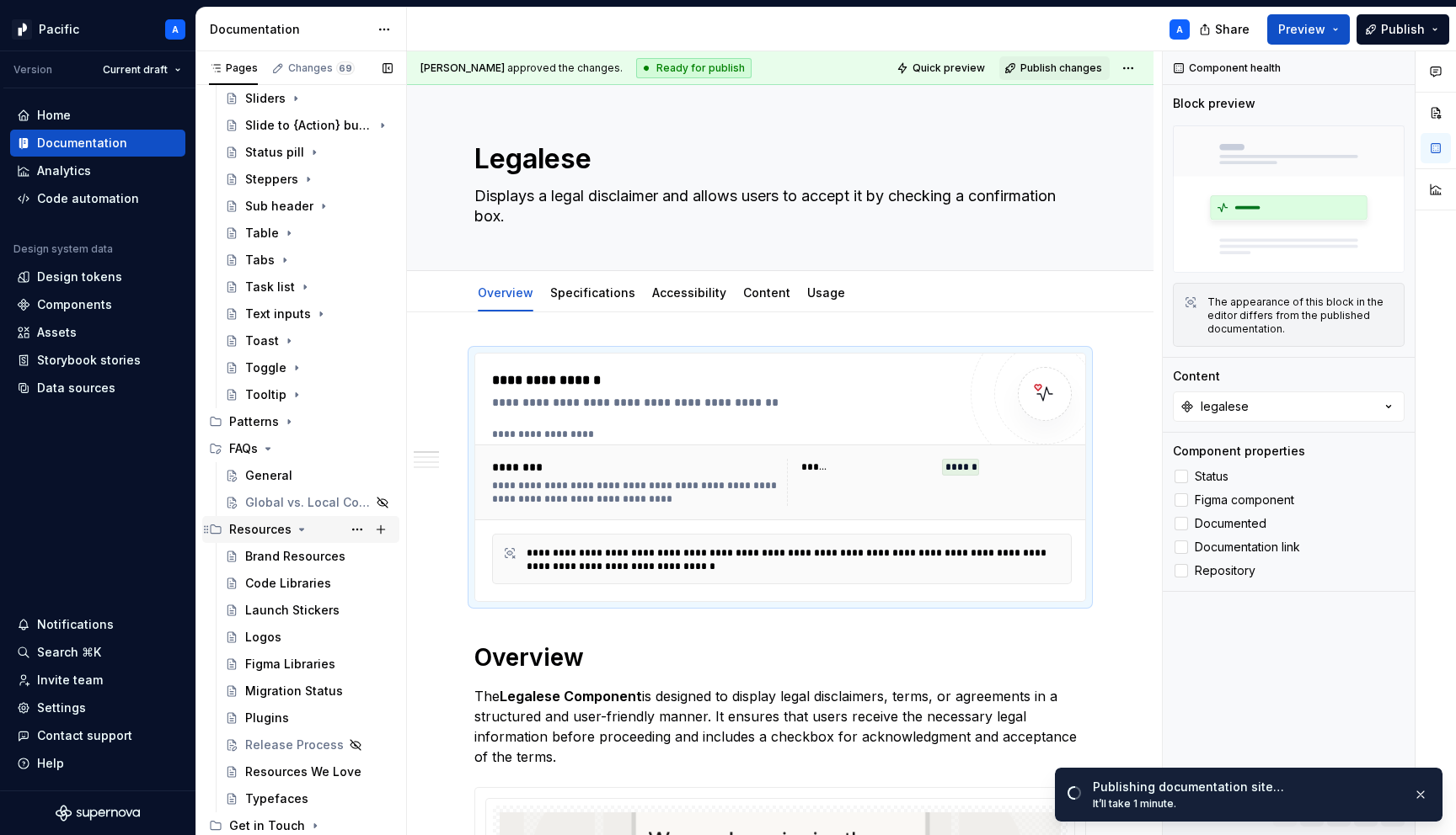
click at [296, 533] on icon "Page tree" at bounding box center [301, 529] width 13 height 13
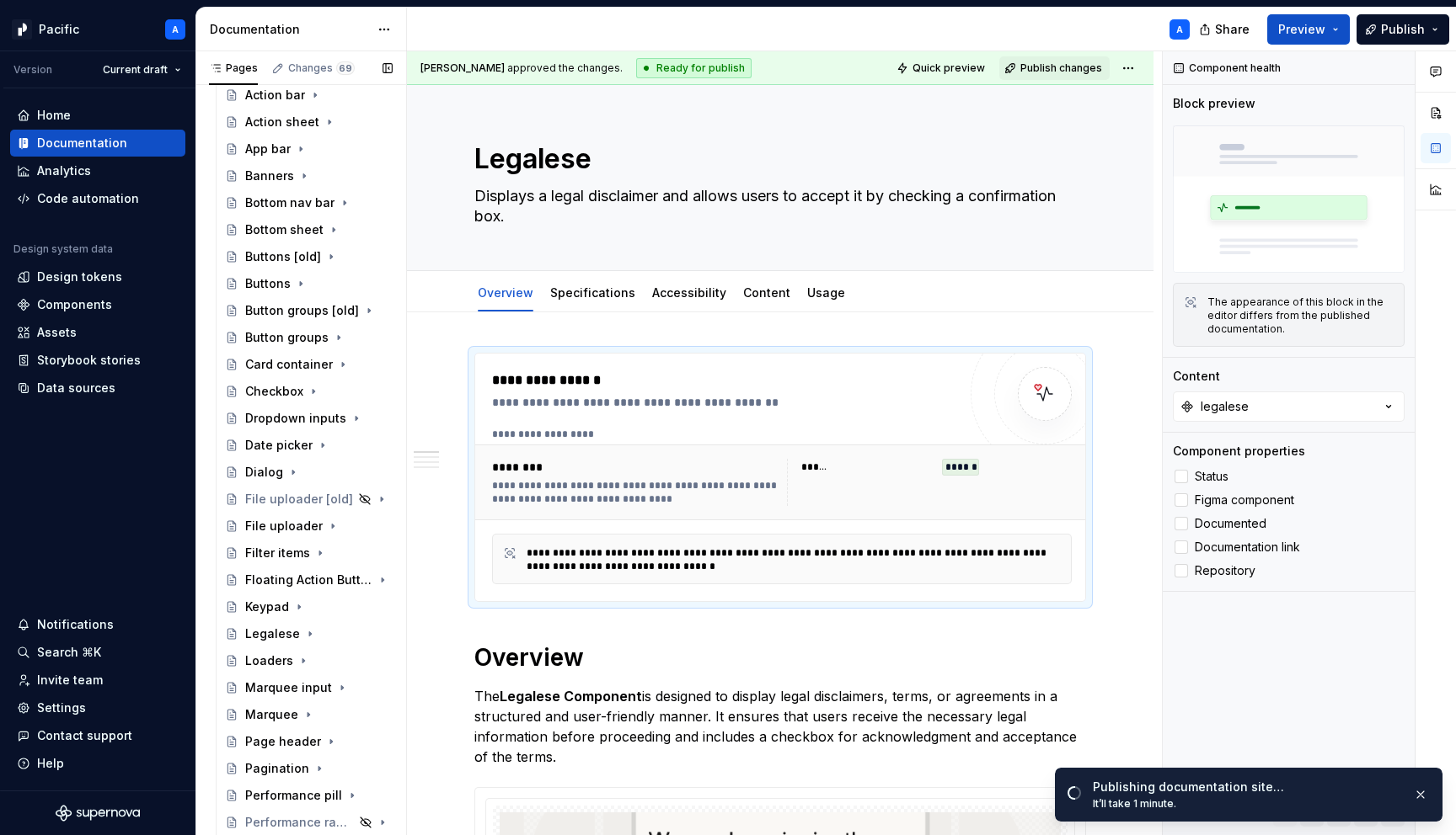
scroll to position [0, 0]
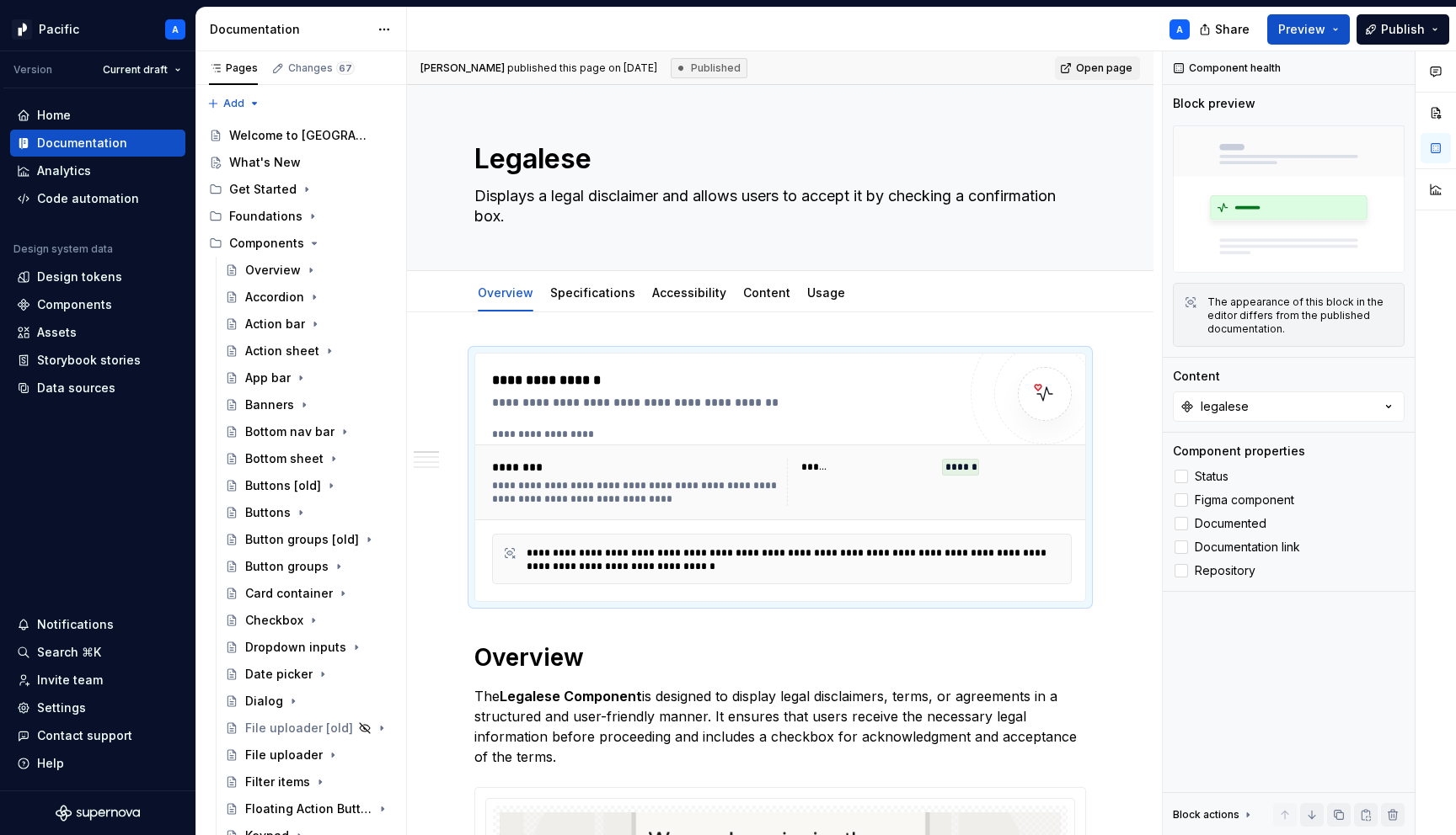
type textarea "*"
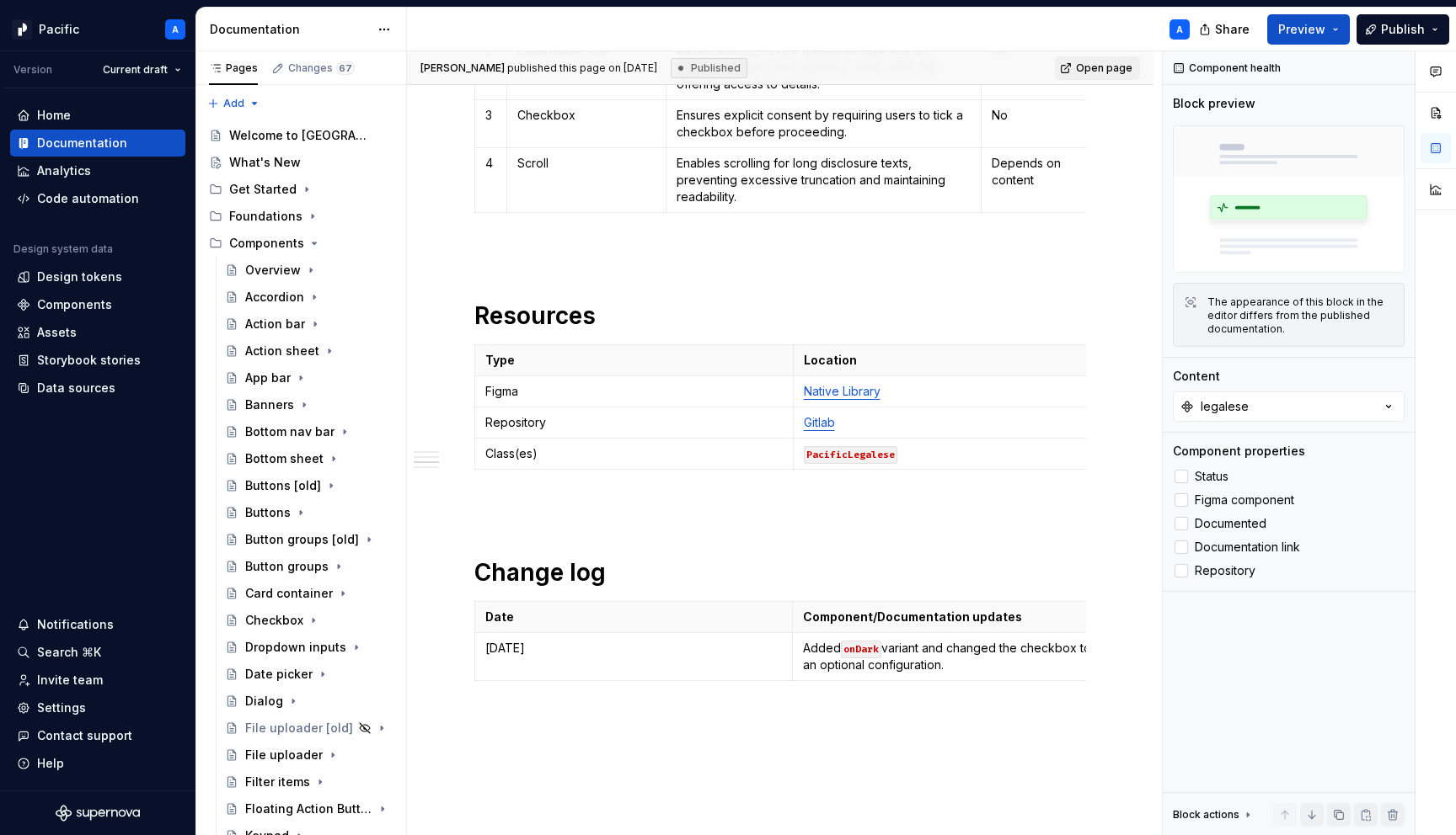
scroll to position [2094, 0]
